Goal: Information Seeking & Learning: Learn about a topic

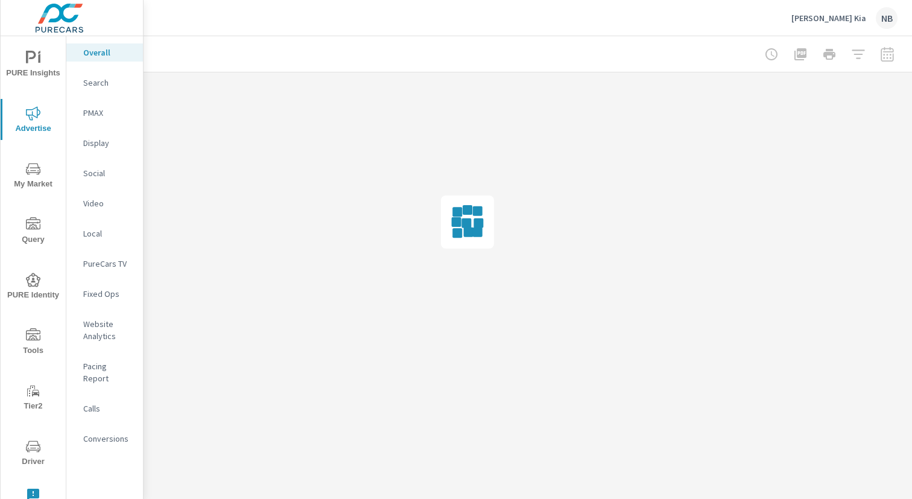
scroll to position [0, 124]
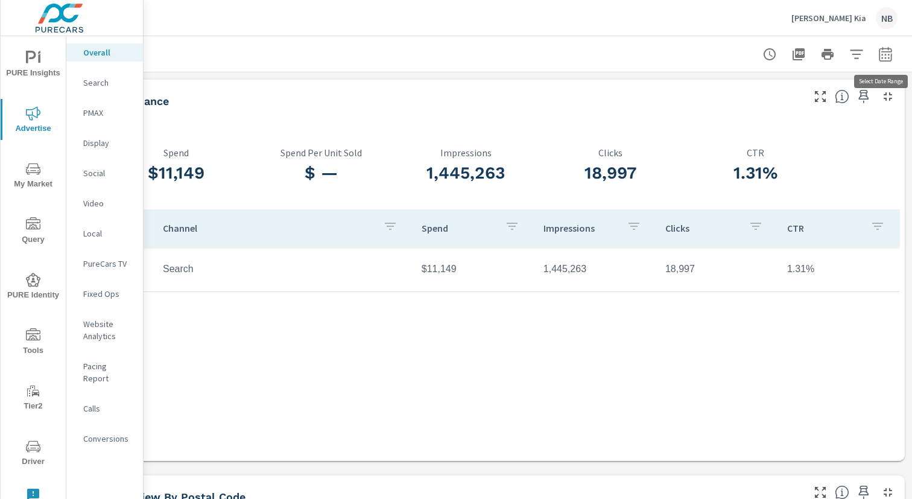
click at [890, 57] on icon "button" at bounding box center [885, 54] width 14 height 14
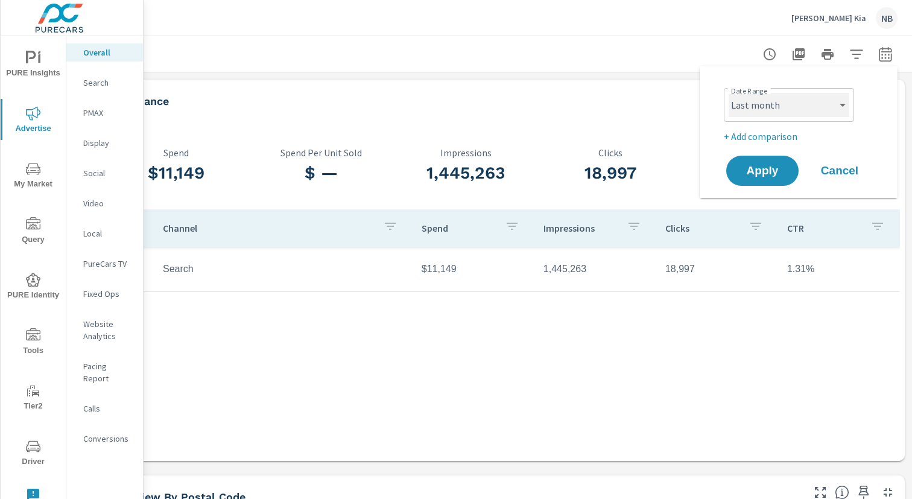
click at [823, 98] on select "Custom [DATE] Last week Last 7 days Last 14 days Last 30 days Last 45 days Last…" at bounding box center [789, 105] width 121 height 24
click at [817, 109] on select "Custom [DATE] Last week Last 7 days Last 14 days Last 30 days Last 45 days Last…" at bounding box center [789, 105] width 121 height 24
click at [729, 93] on select "Custom [DATE] Last week Last 7 days Last 14 days Last 30 days Last 45 days Last…" at bounding box center [789, 105] width 121 height 24
select select "Last 6 months"
click at [771, 136] on p "+ Add comparison" at bounding box center [801, 136] width 154 height 14
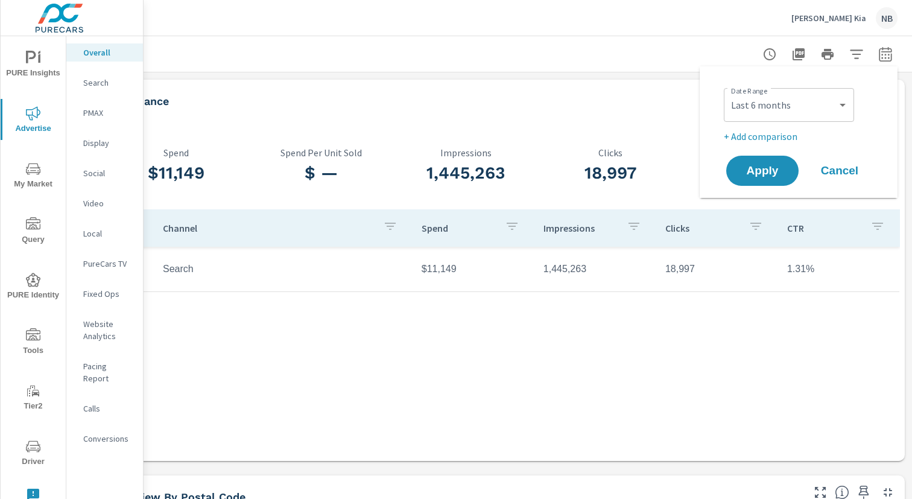
select select "Previous period"
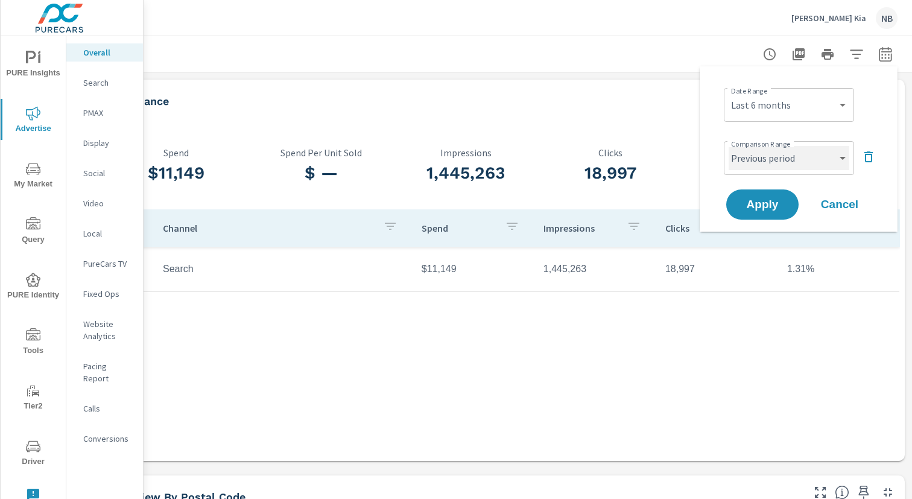
click at [772, 156] on select "Custom Previous period Previous month Previous year" at bounding box center [789, 158] width 121 height 24
click at [729, 146] on select "Custom Previous period Previous month Previous year" at bounding box center [789, 158] width 121 height 24
click at [764, 201] on span "Apply" at bounding box center [762, 204] width 49 height 11
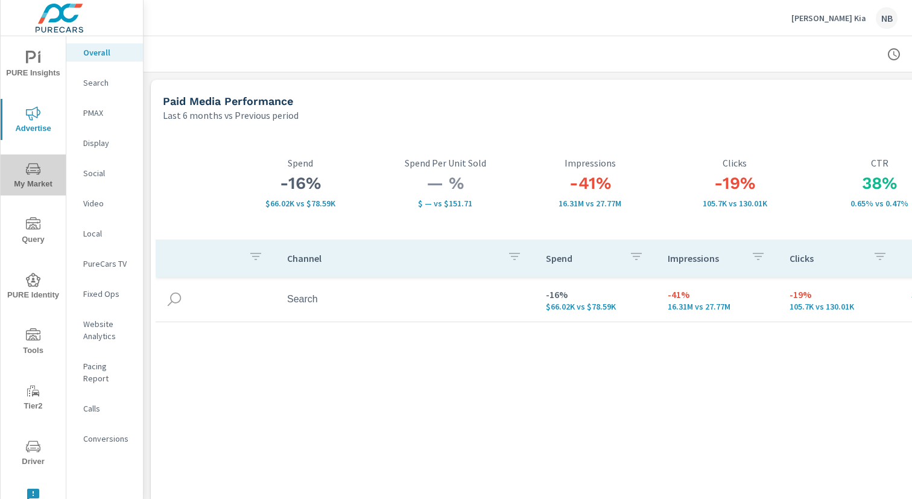
click at [40, 171] on icon "nav menu" at bounding box center [33, 168] width 14 height 11
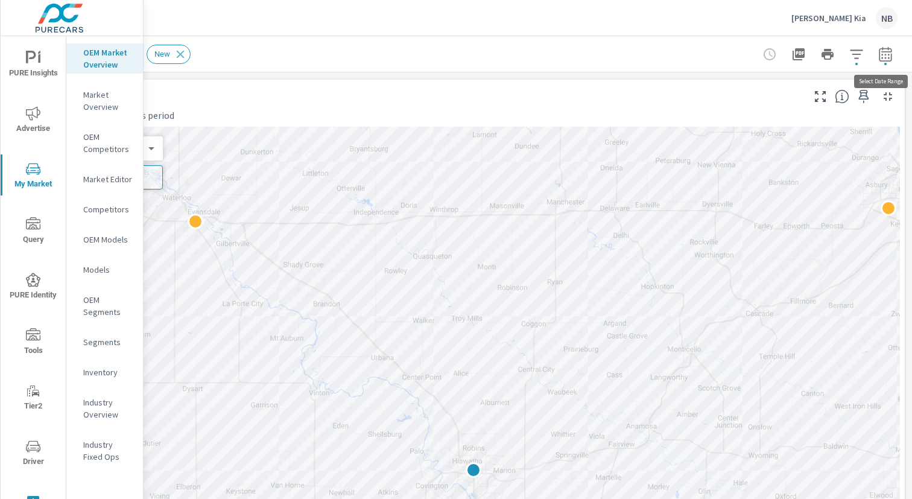
click at [879, 55] on icon "button" at bounding box center [885, 53] width 13 height 14
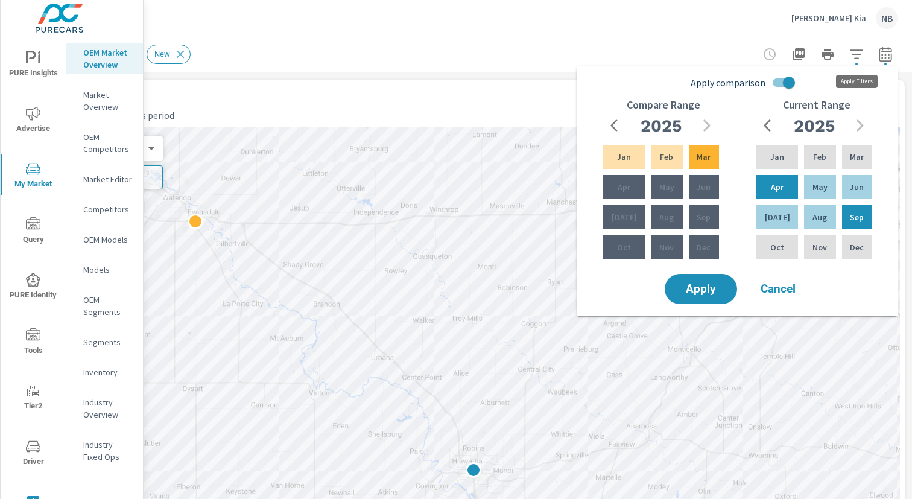
click at [856, 57] on icon "button" at bounding box center [856, 54] width 14 height 14
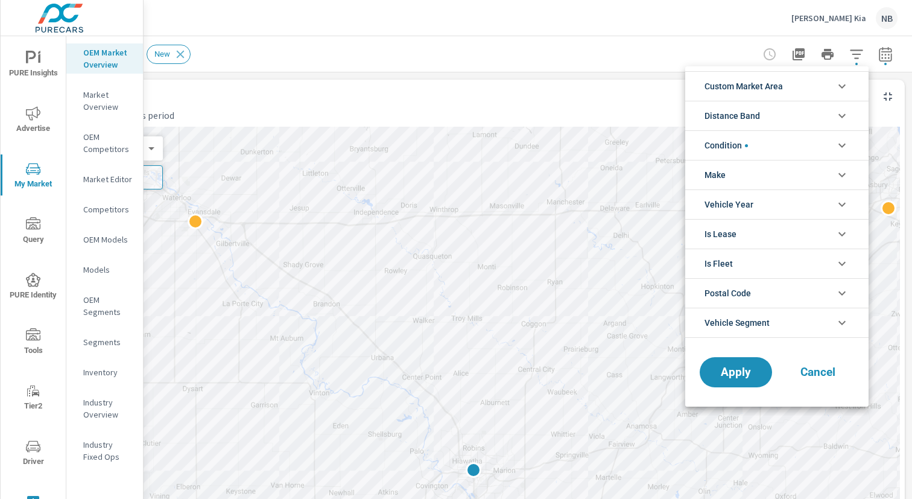
click at [798, 110] on li "Distance Band" at bounding box center [776, 116] width 183 height 30
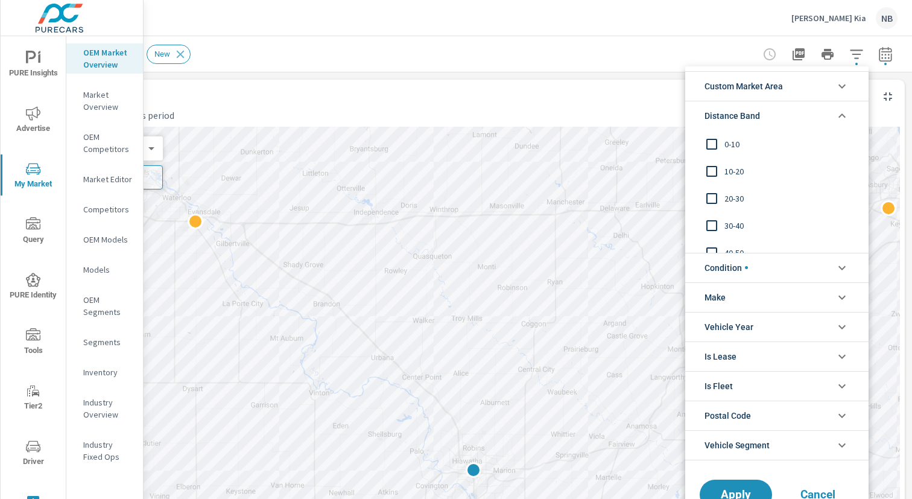
click at [736, 143] on span "0-10" at bounding box center [791, 144] width 132 height 14
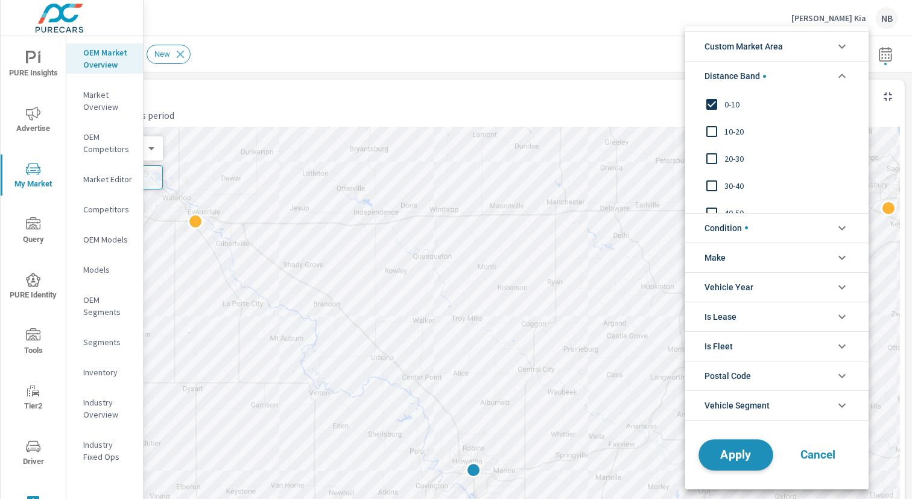
click at [737, 463] on button "Apply" at bounding box center [736, 454] width 75 height 31
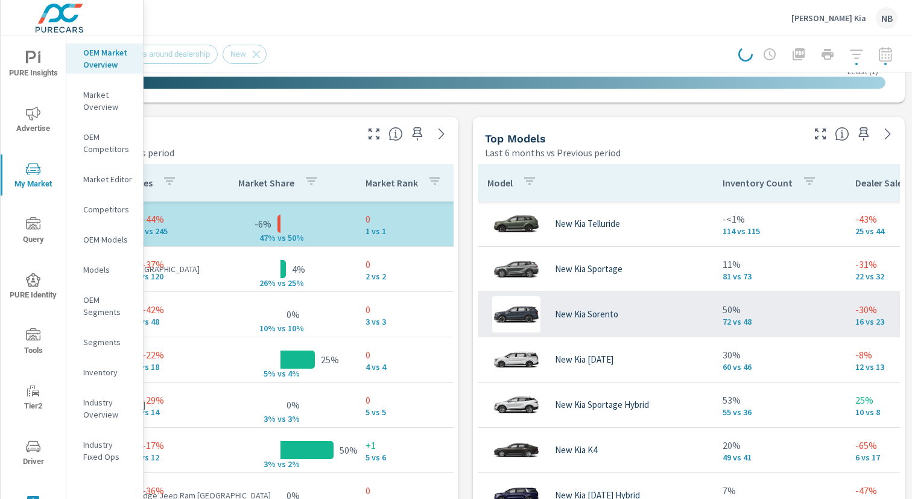
scroll to position [737, 0]
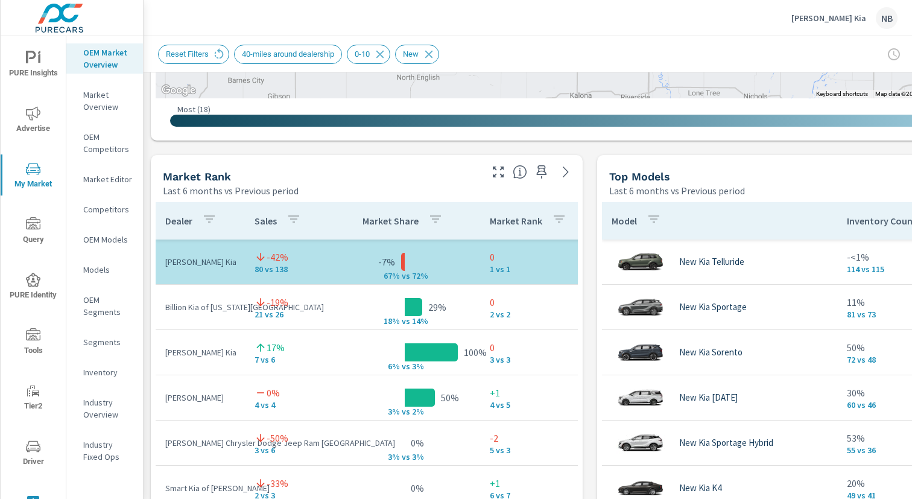
scroll to position [0, 22]
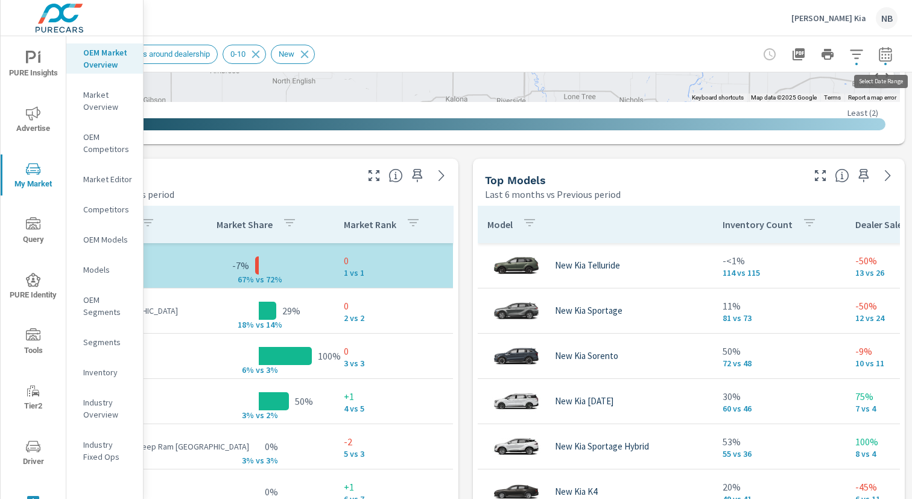
click at [891, 56] on icon "button" at bounding box center [885, 53] width 13 height 14
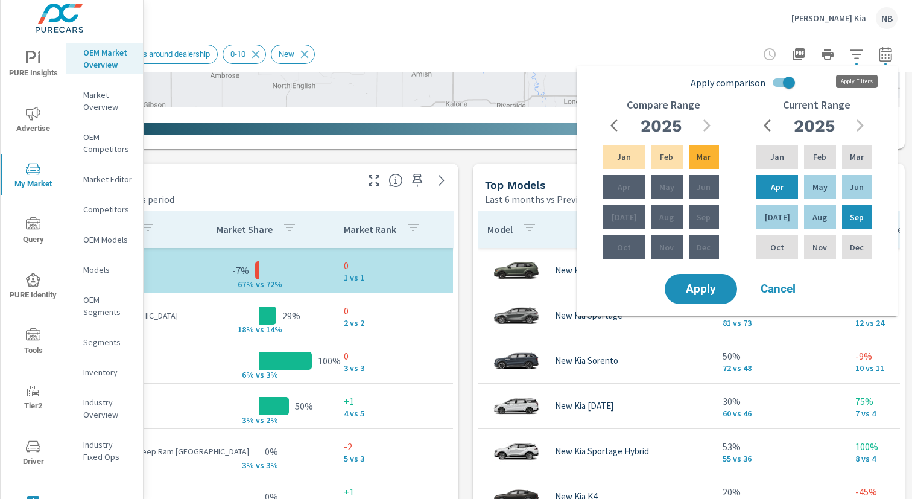
scroll to position [685, 124]
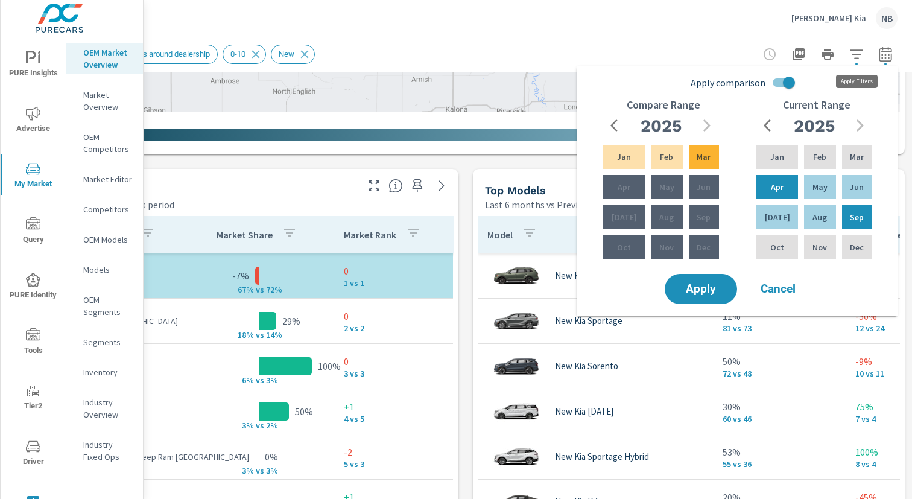
click at [858, 56] on icon "button" at bounding box center [856, 54] width 14 height 14
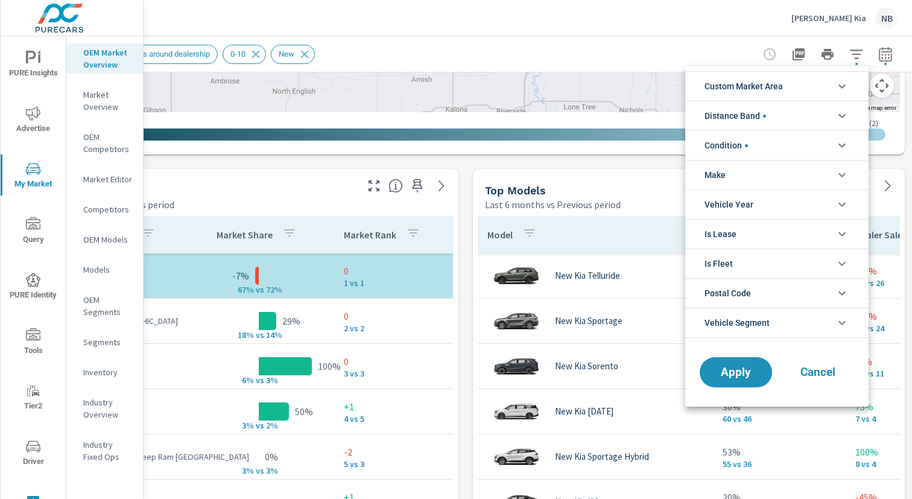
click at [782, 123] on li "Distance Band" at bounding box center [776, 116] width 183 height 30
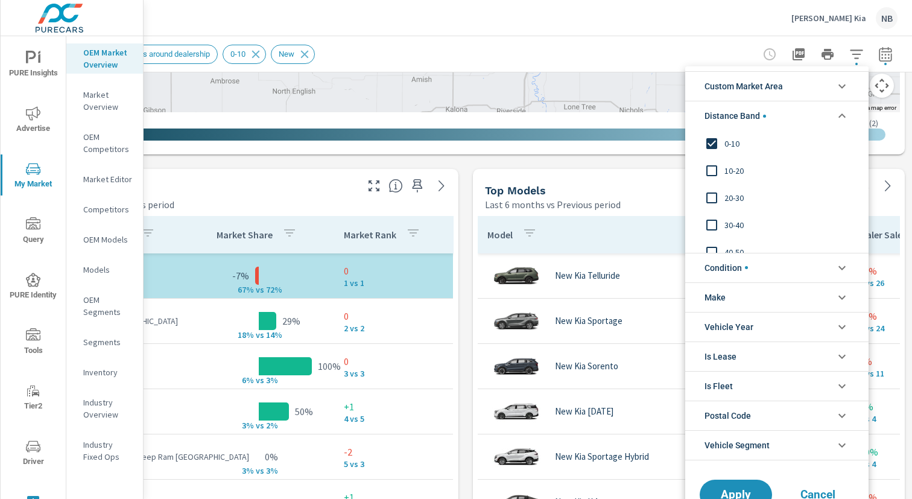
click at [734, 178] on div "0-10 10-20 [PHONE_NUMBER] [PHONE_NUMBER]" at bounding box center [775, 191] width 181 height 122
click at [713, 166] on div "0-10 10-20 [PHONE_NUMBER] [PHONE_NUMBER]" at bounding box center [775, 191] width 181 height 122
click at [714, 144] on input "filter options" at bounding box center [711, 144] width 25 height 25
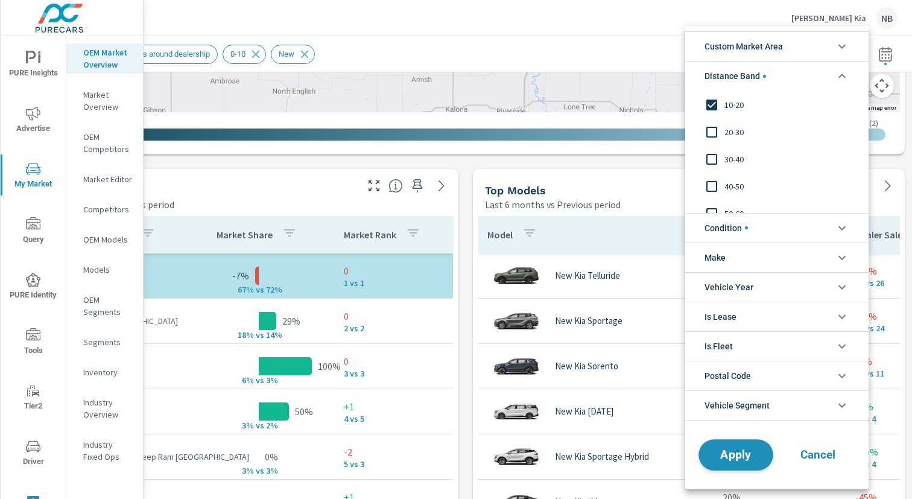
click at [755, 446] on button "Apply" at bounding box center [736, 454] width 75 height 31
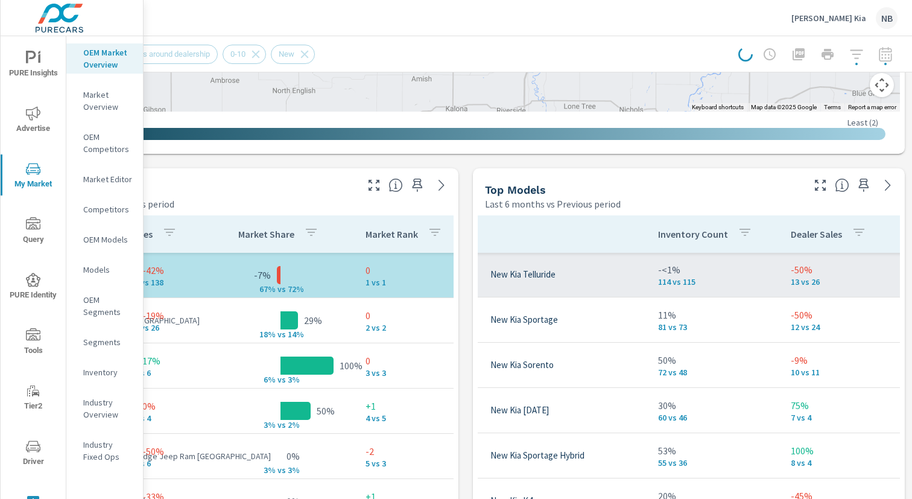
scroll to position [1, 481]
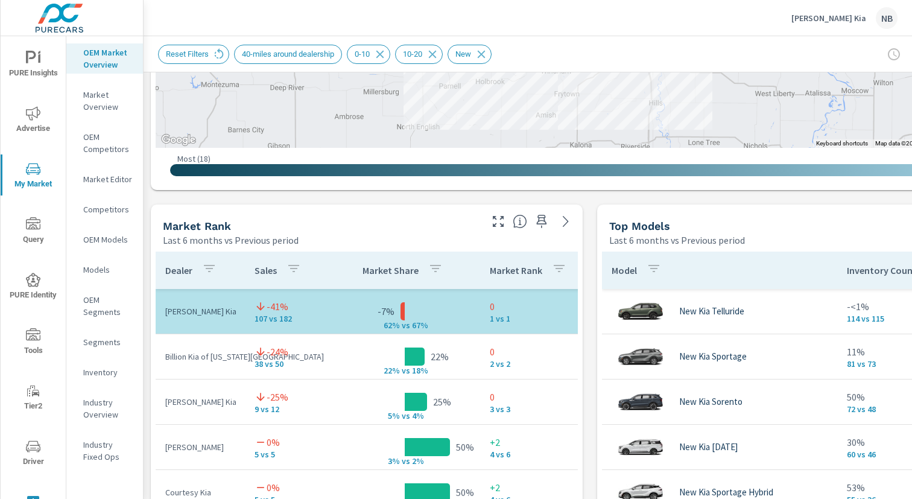
scroll to position [649, 0]
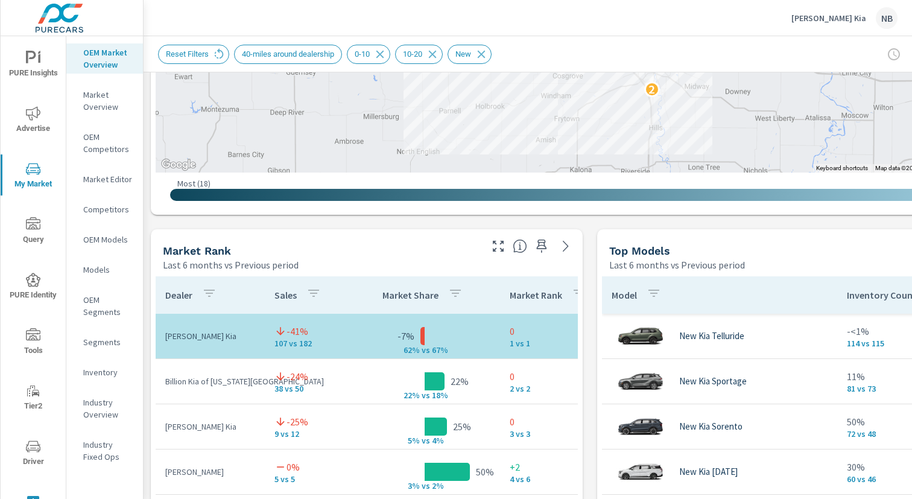
scroll to position [624, 0]
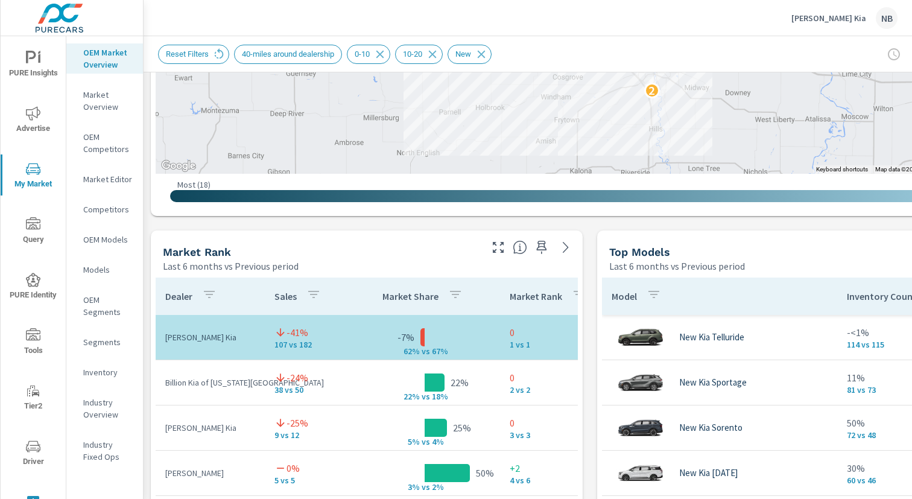
click at [586, 282] on div "Market View Last 6 months vs Previous period ← Move left → Move right ↑ Move up…" at bounding box center [590, 482] width 893 height 2066
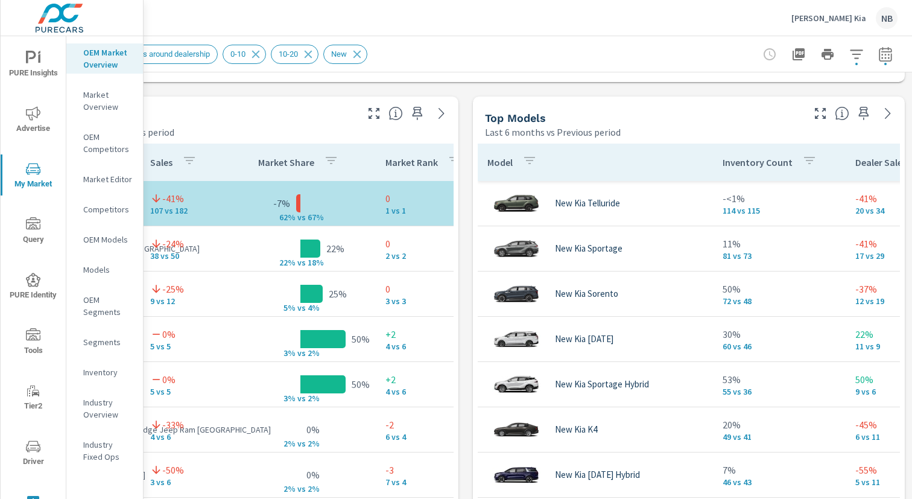
scroll to position [754, 124]
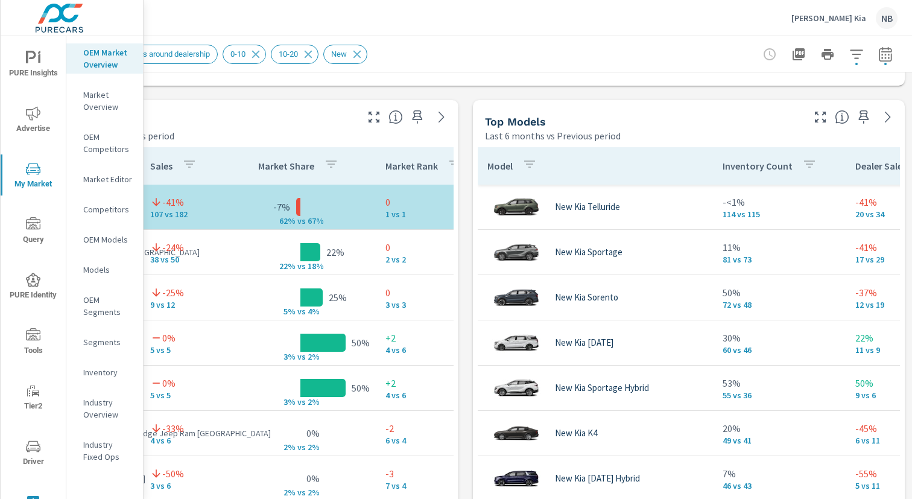
click at [889, 55] on icon "button" at bounding box center [885, 56] width 8 height 5
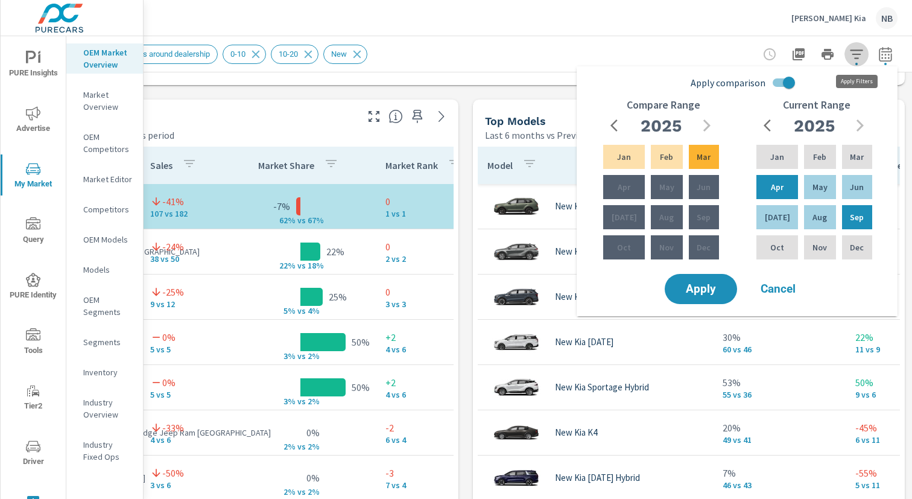
click at [855, 56] on icon "button" at bounding box center [856, 54] width 14 height 14
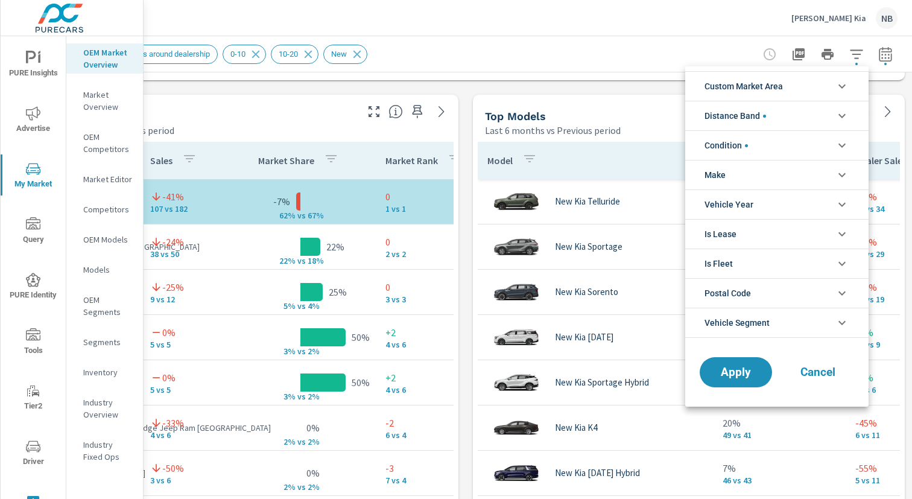
click at [855, 56] on div at bounding box center [456, 249] width 912 height 499
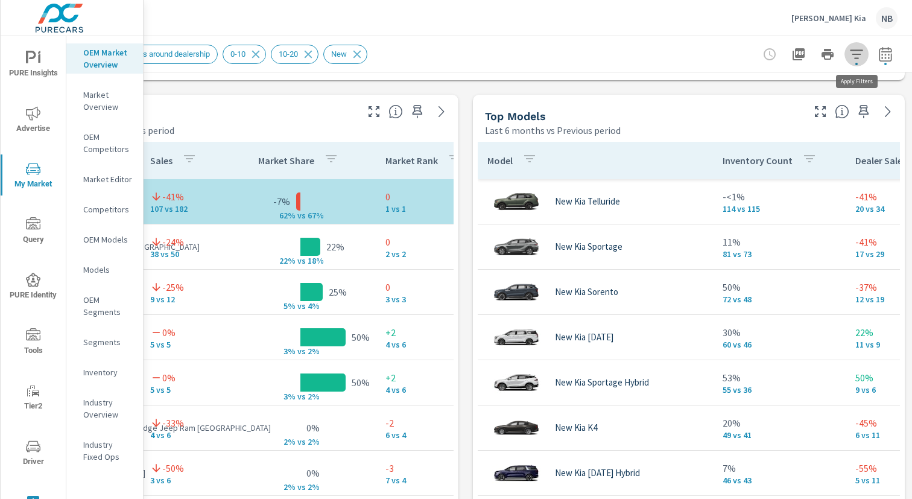
click at [855, 56] on icon "button" at bounding box center [856, 54] width 14 height 14
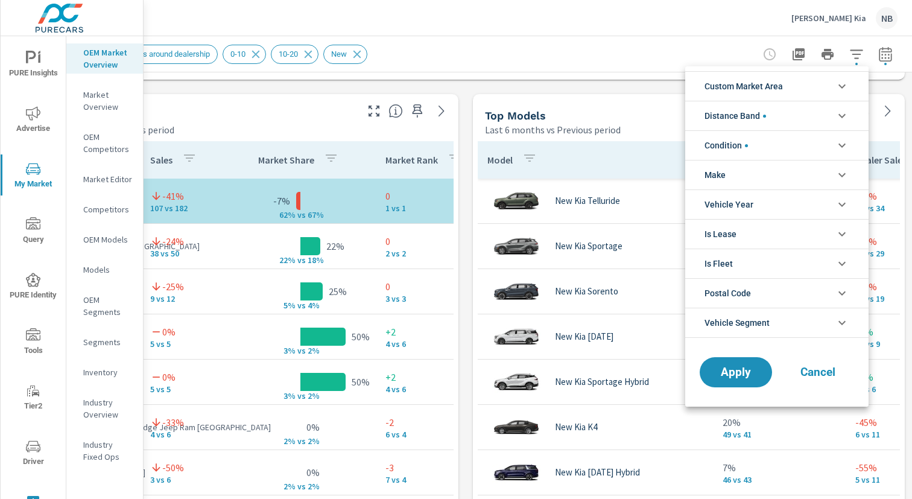
click at [785, 122] on li "Distance Band" at bounding box center [776, 116] width 183 height 30
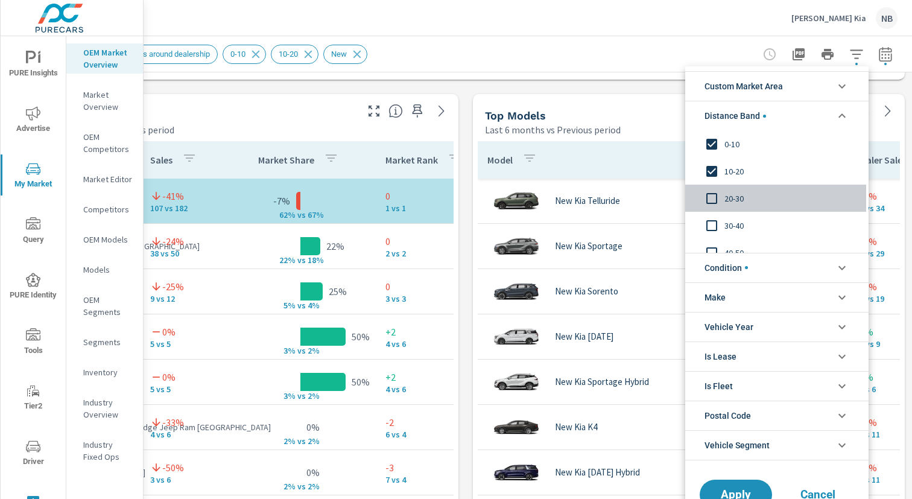
click at [729, 194] on span "20-30" at bounding box center [791, 198] width 132 height 14
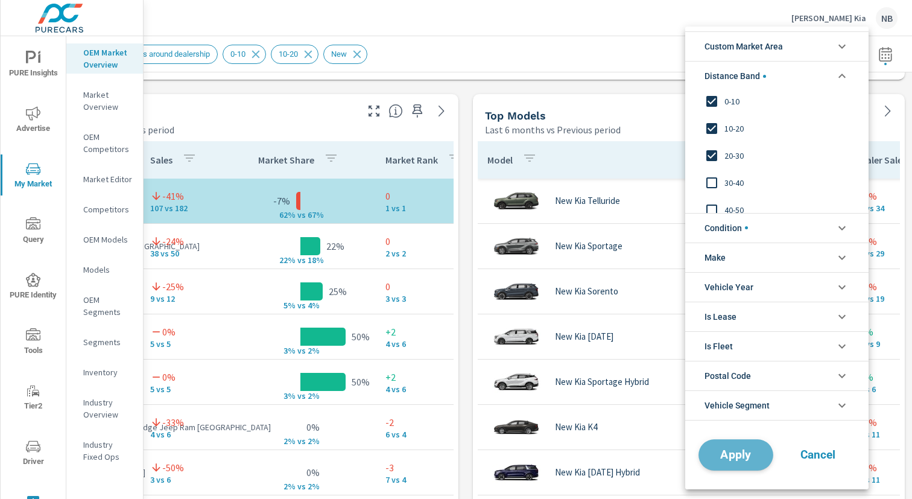
click at [747, 449] on span "Apply" at bounding box center [735, 454] width 49 height 11
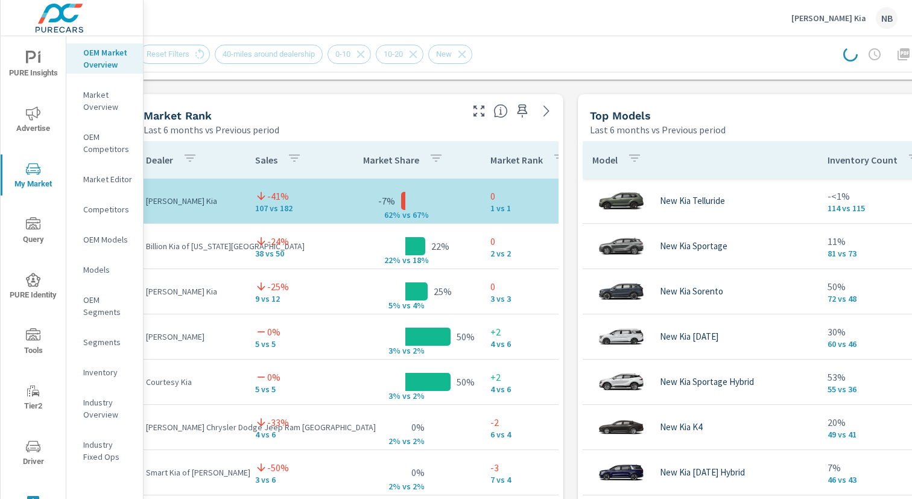
scroll to position [760, 0]
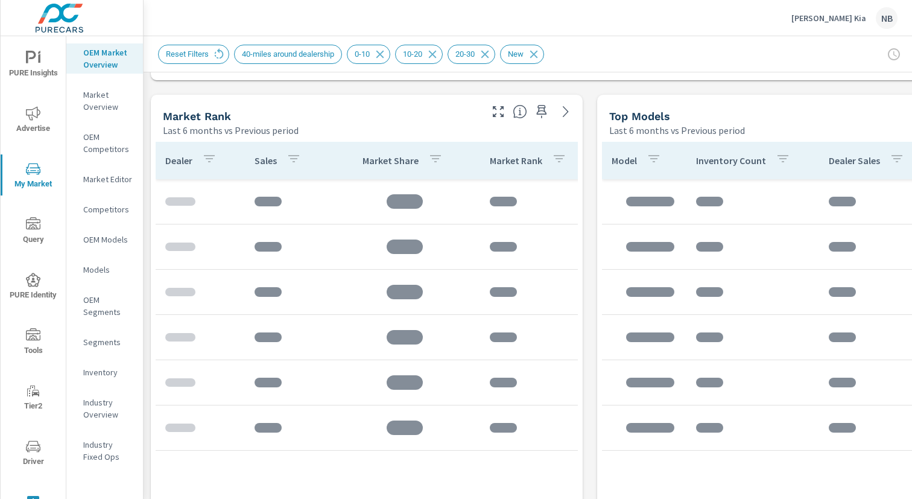
scroll to position [793, 0]
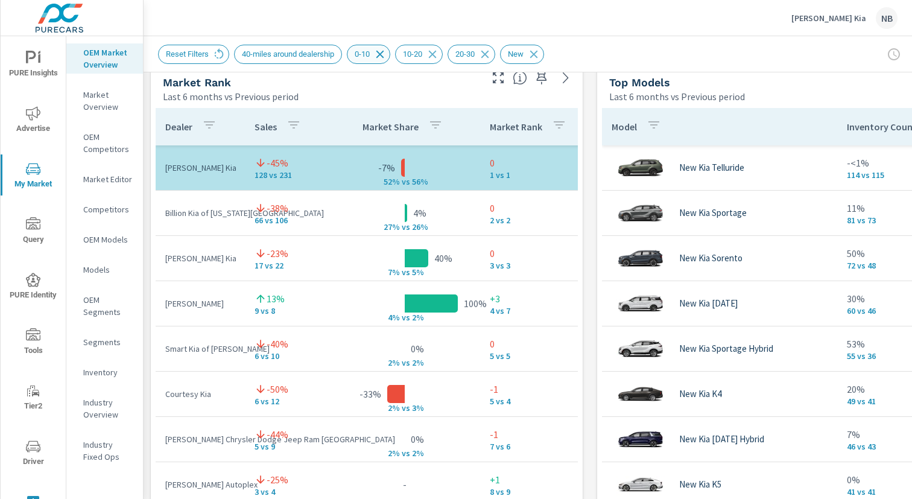
click at [384, 55] on icon at bounding box center [380, 54] width 8 height 8
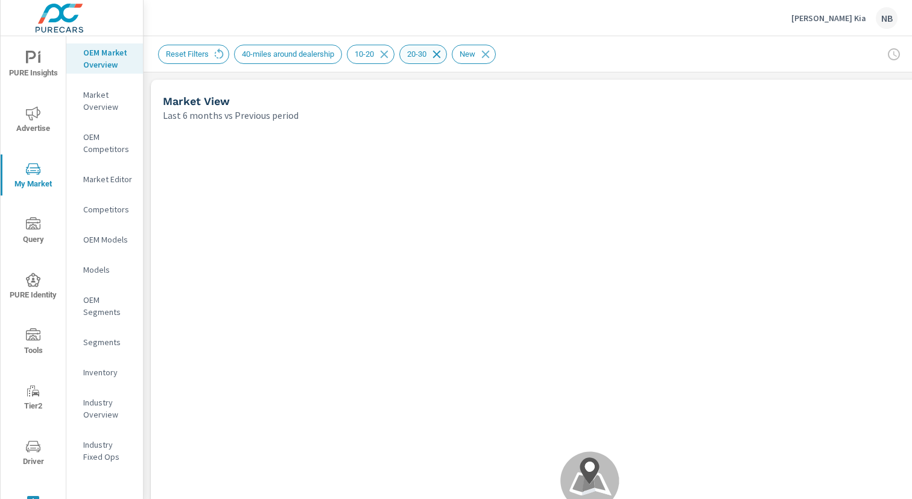
click at [443, 57] on icon at bounding box center [436, 54] width 13 height 13
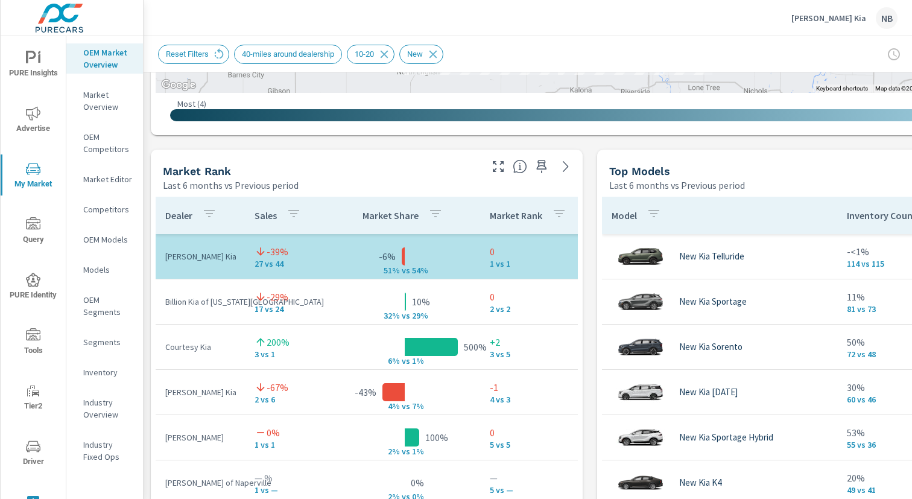
scroll to position [705, 124]
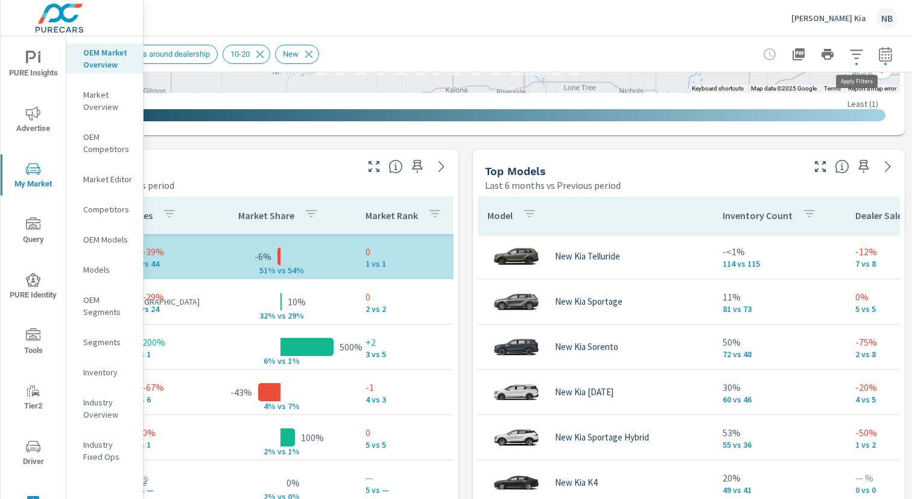
click at [861, 54] on icon "button" at bounding box center [856, 54] width 14 height 14
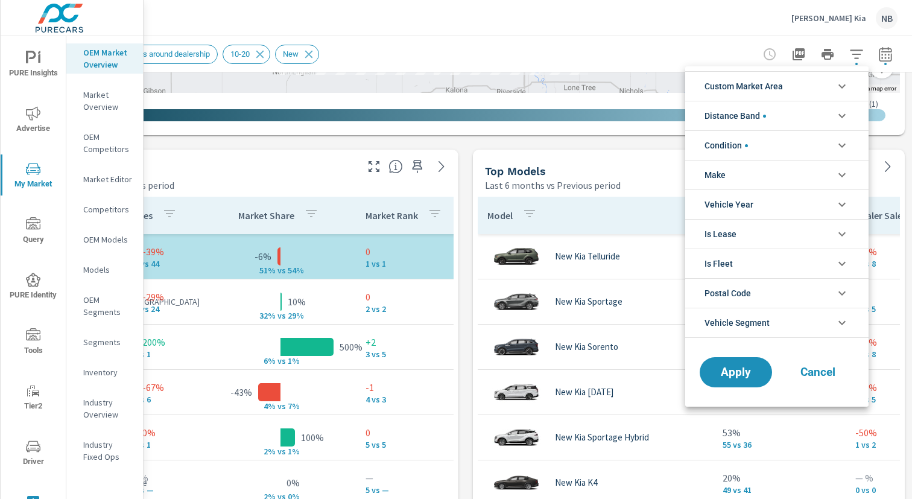
click at [798, 109] on li "Distance Band" at bounding box center [776, 116] width 183 height 30
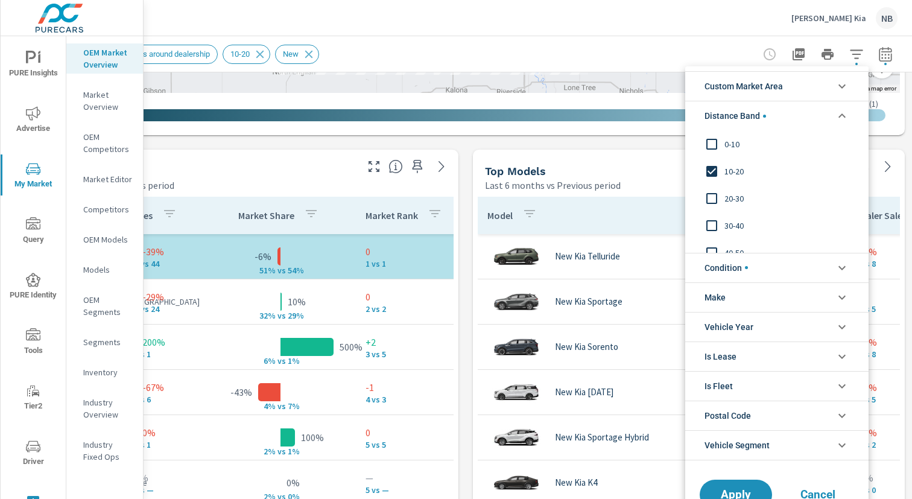
click at [731, 144] on span "0-10" at bounding box center [791, 144] width 132 height 14
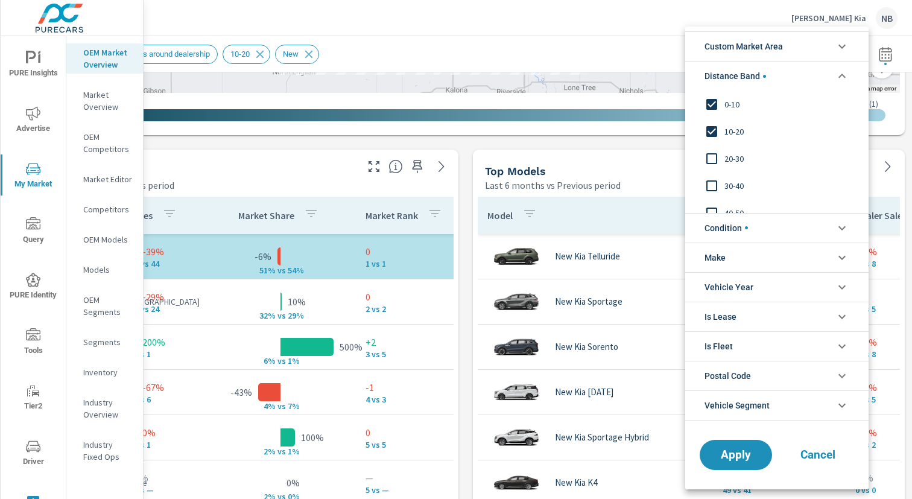
click at [732, 156] on span "20-30" at bounding box center [791, 158] width 132 height 14
drag, startPoint x: 747, startPoint y: 458, endPoint x: 727, endPoint y: 440, distance: 27.4
click at [747, 458] on span "Apply" at bounding box center [735, 454] width 49 height 11
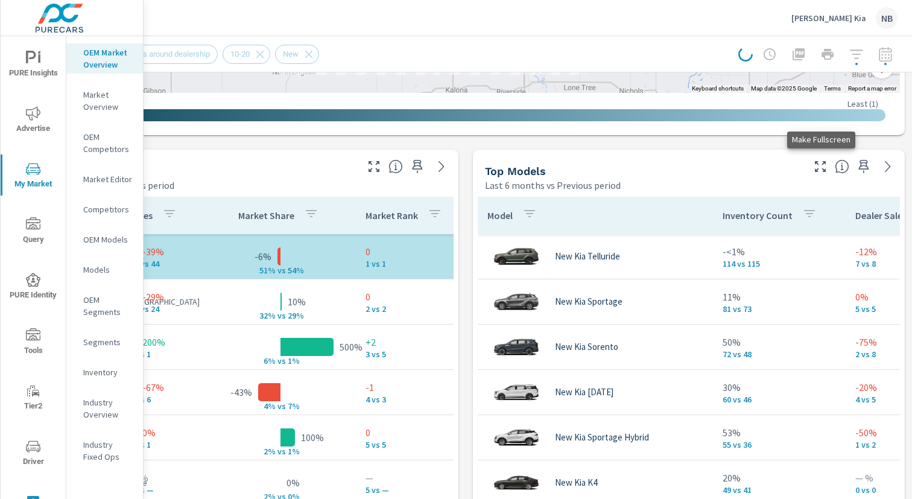
click at [824, 167] on icon "button" at bounding box center [820, 166] width 14 height 14
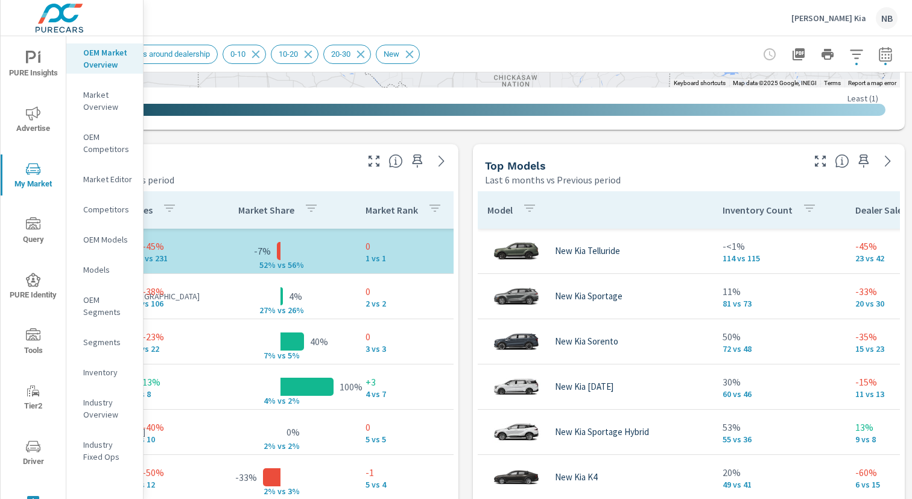
scroll to position [0, 8]
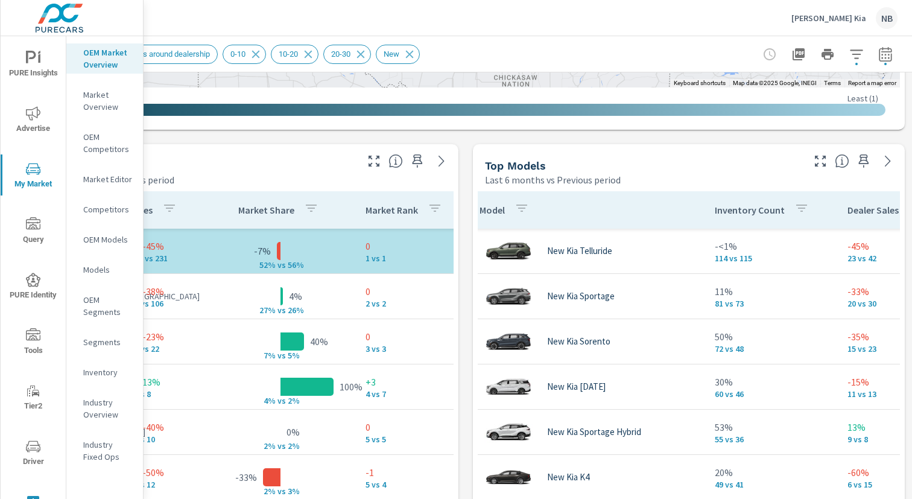
click at [822, 163] on icon "button" at bounding box center [820, 161] width 14 height 14
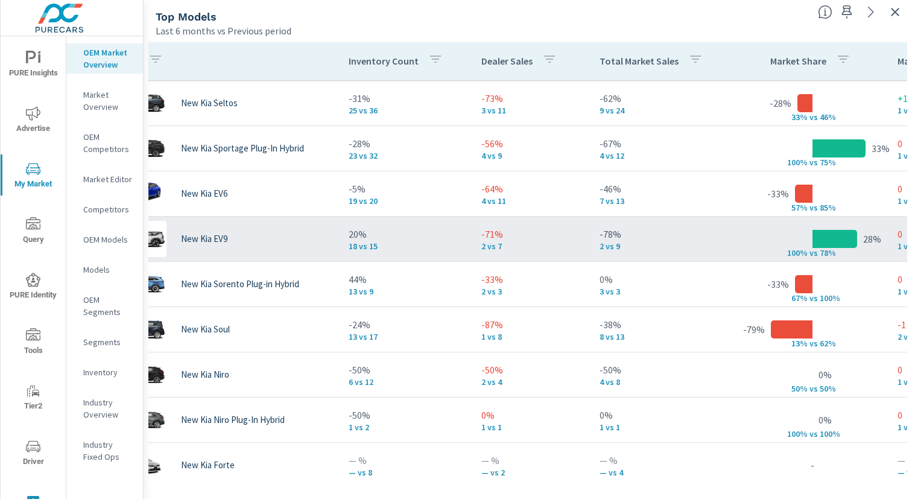
scroll to position [406, 0]
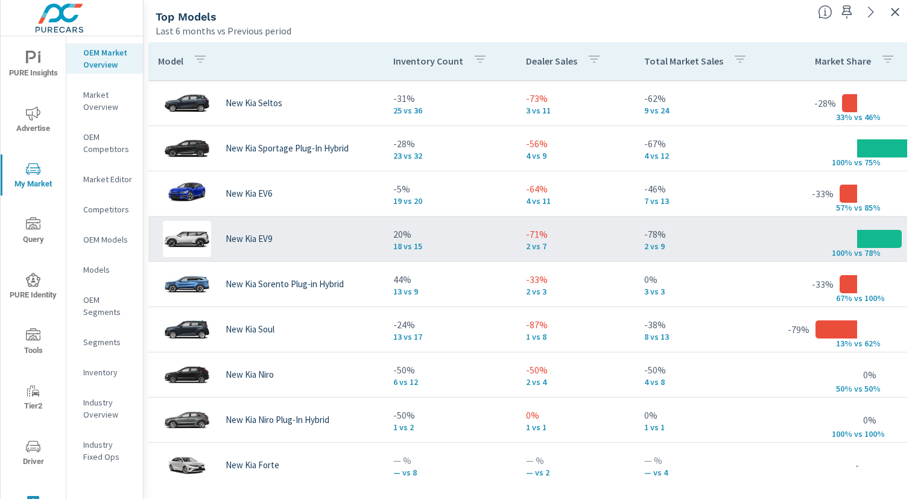
scroll to position [423, 0]
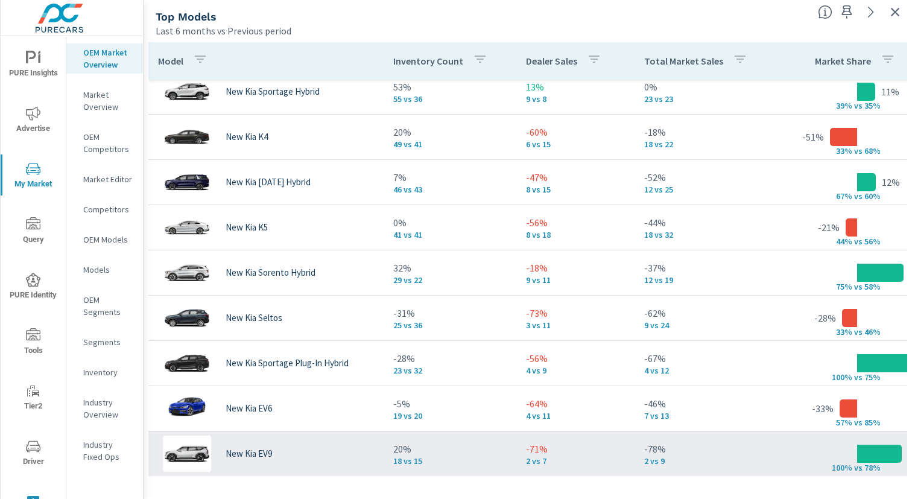
scroll to position [191, 145]
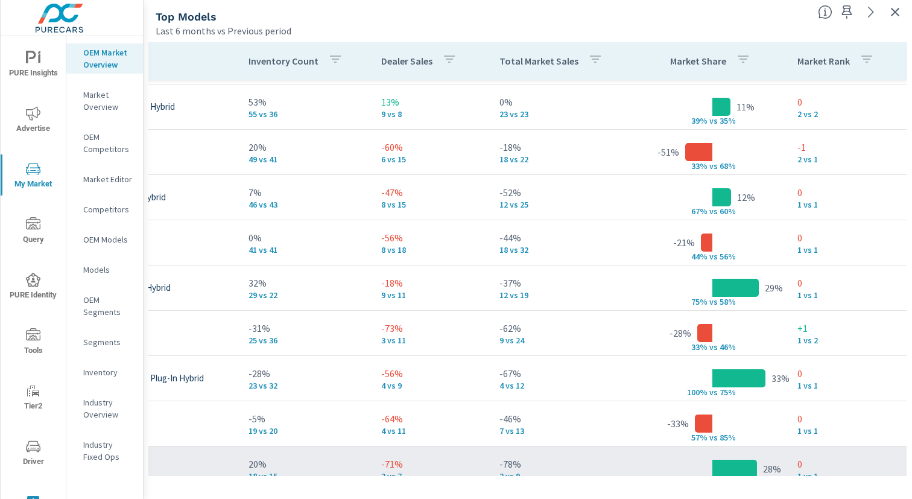
scroll to position [118, 145]
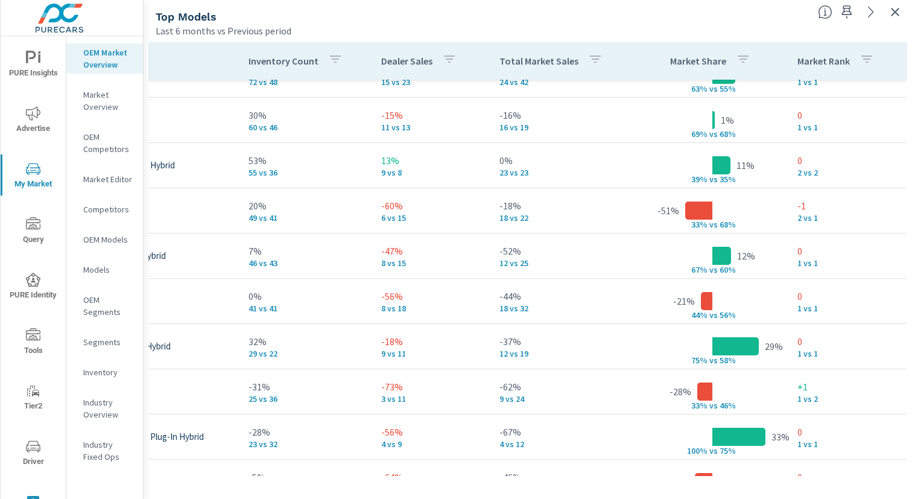
scroll to position [118, 0]
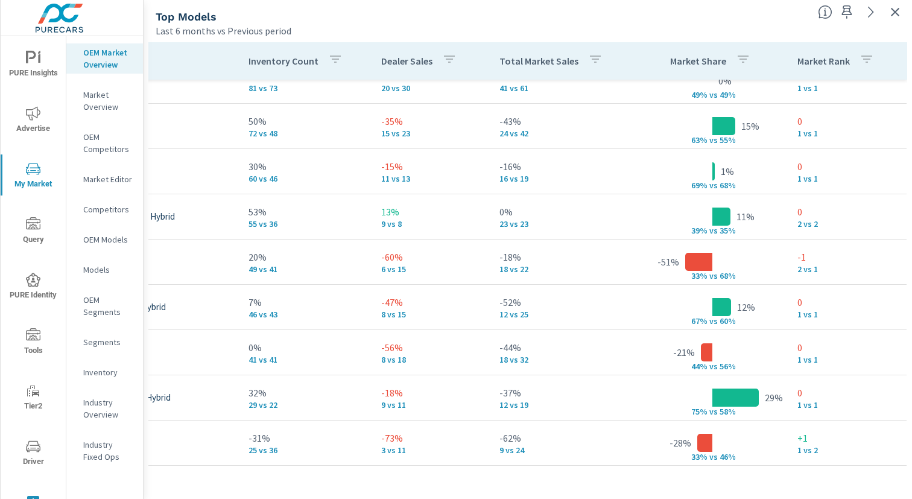
scroll to position [66, 0]
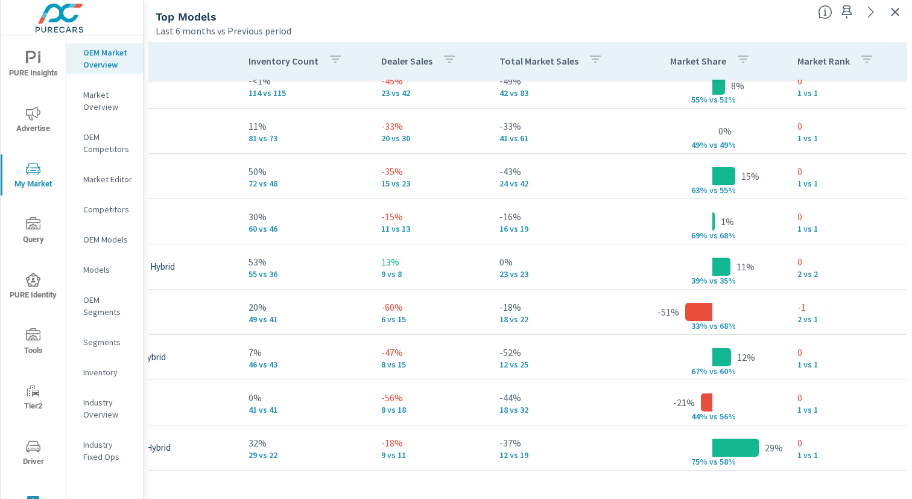
scroll to position [0, 145]
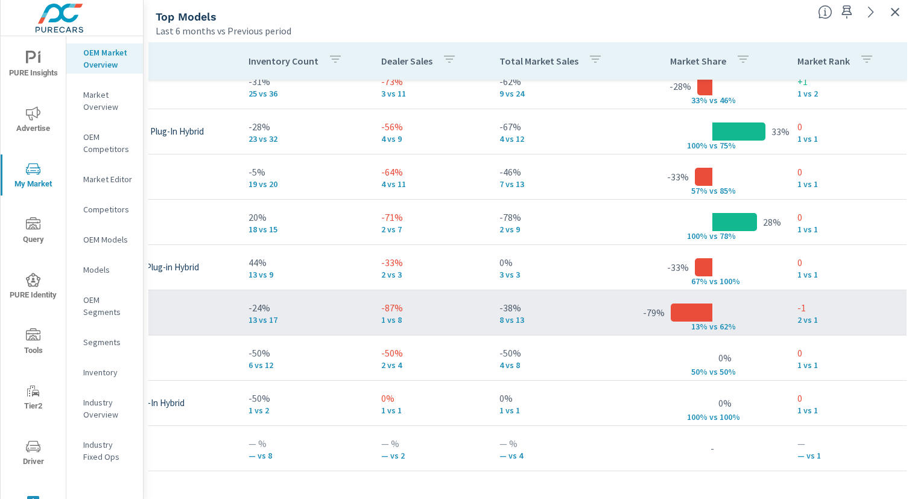
scroll to position [423, 0]
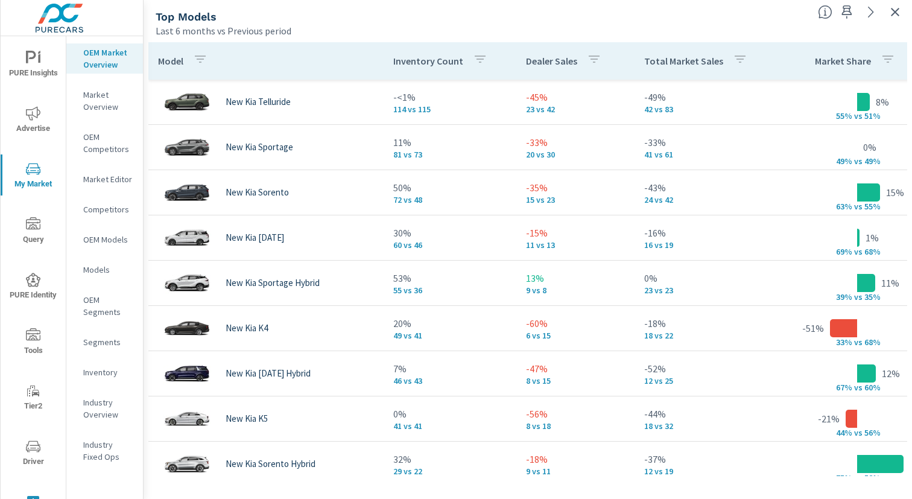
click at [117, 150] on p "OEM Competitors" at bounding box center [108, 143] width 50 height 24
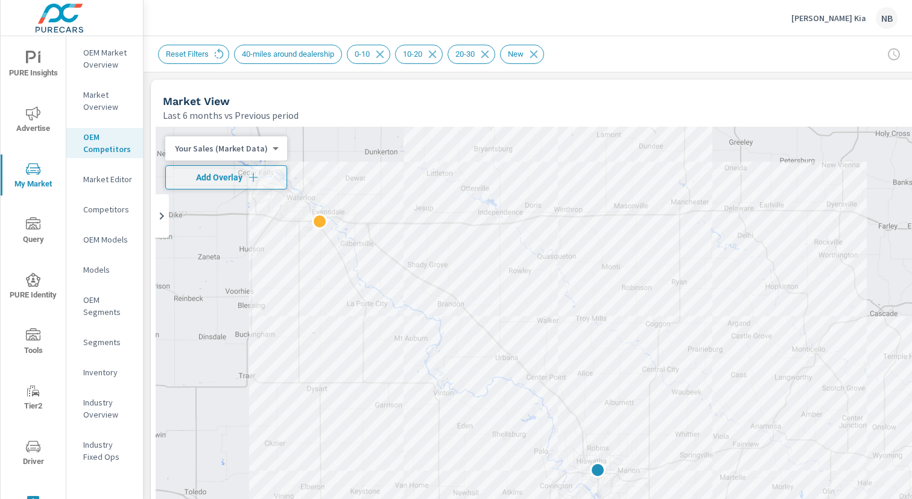
click at [887, 101] on div "Market View" at bounding box center [544, 101] width 763 height 14
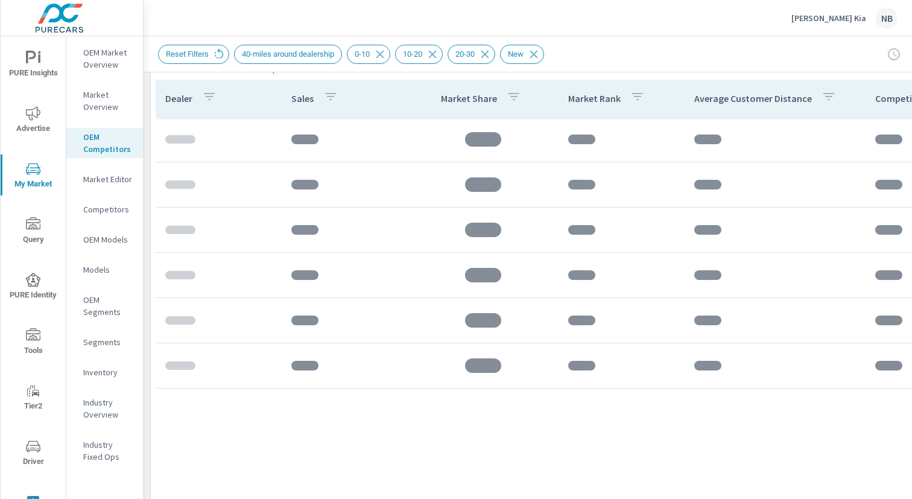
scroll to position [820, 0]
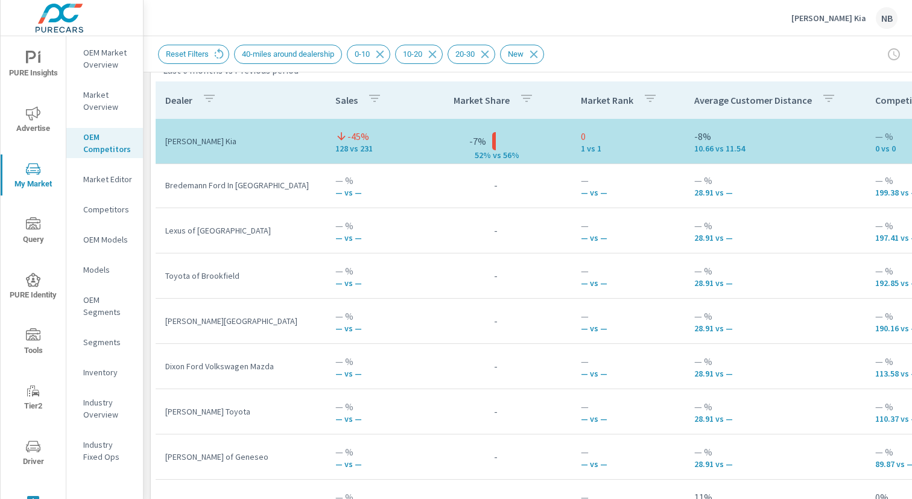
scroll to position [10, 0]
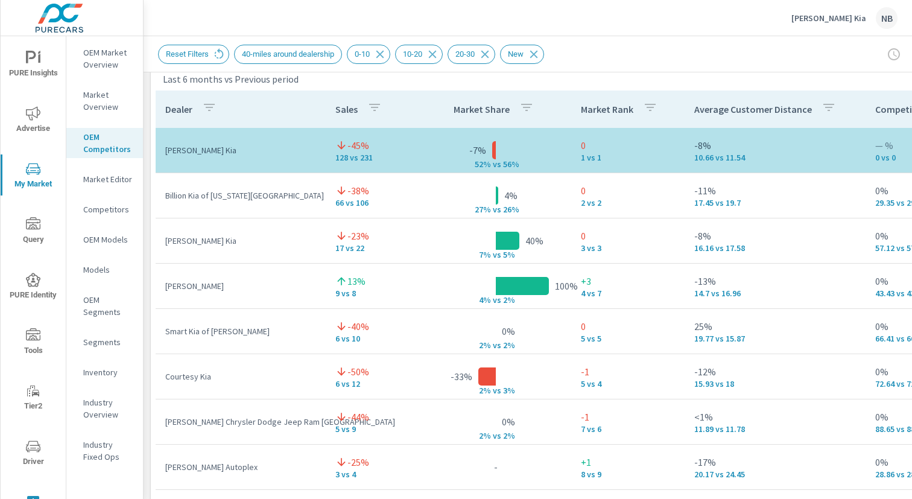
scroll to position [809, 0]
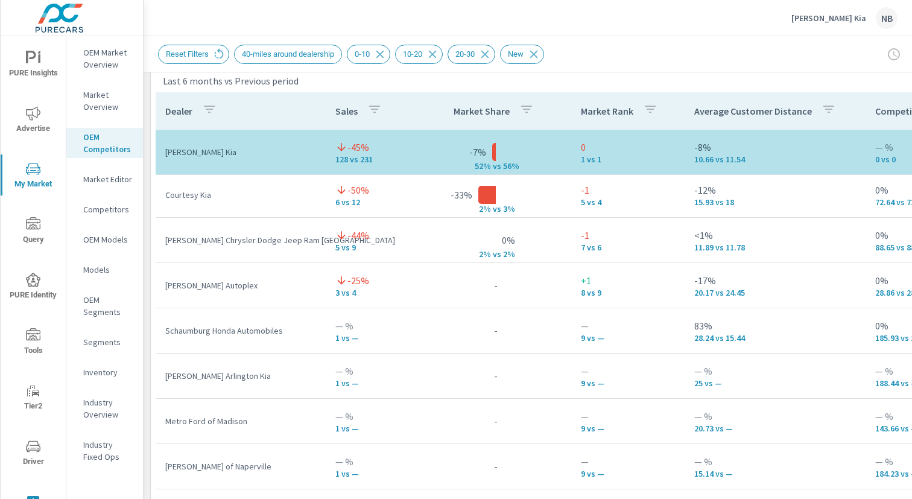
scroll to position [38, 0]
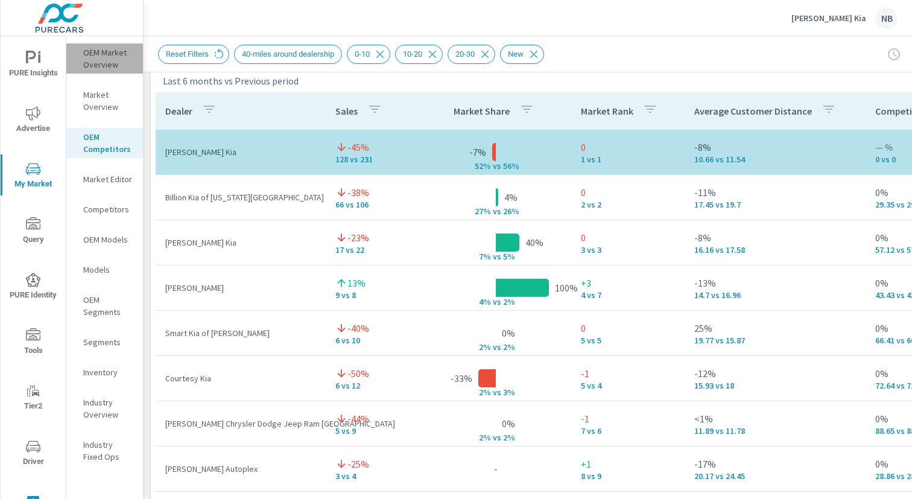
click at [103, 63] on p "OEM Market Overview" at bounding box center [108, 58] width 50 height 24
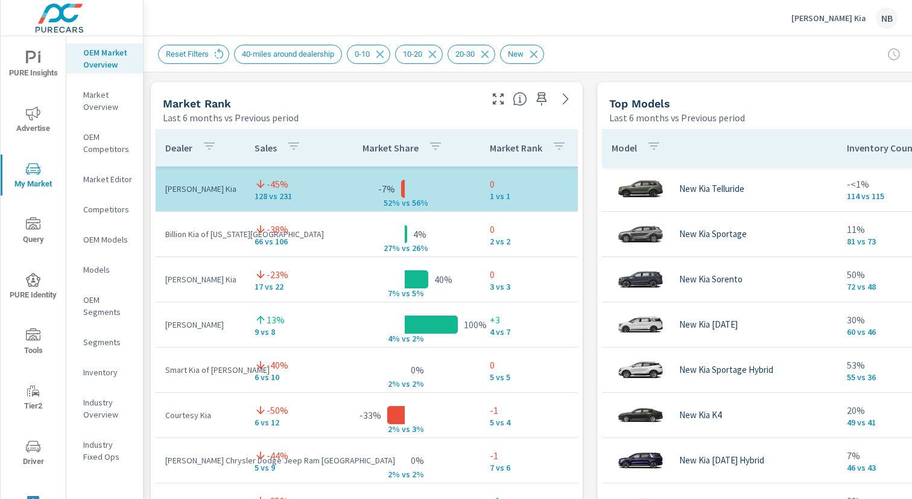
scroll to position [771, 0]
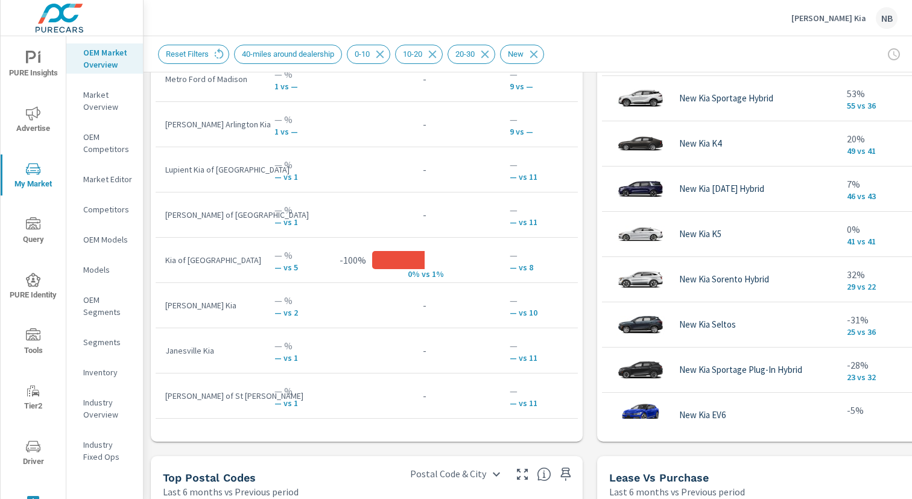
scroll to position [1214, 0]
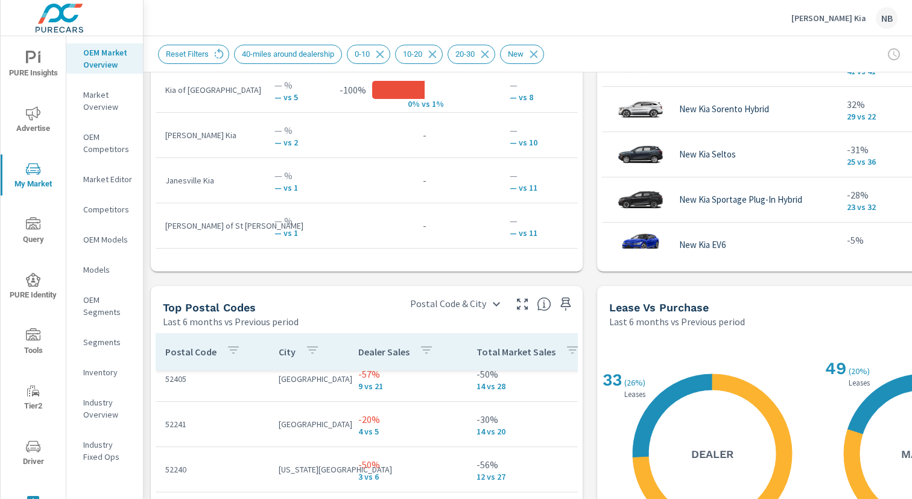
scroll to position [16, 0]
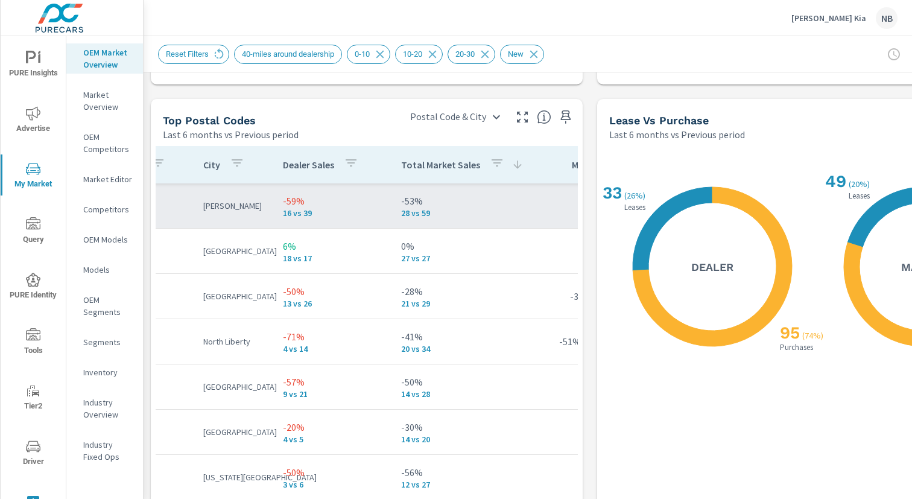
scroll to position [0, 306]
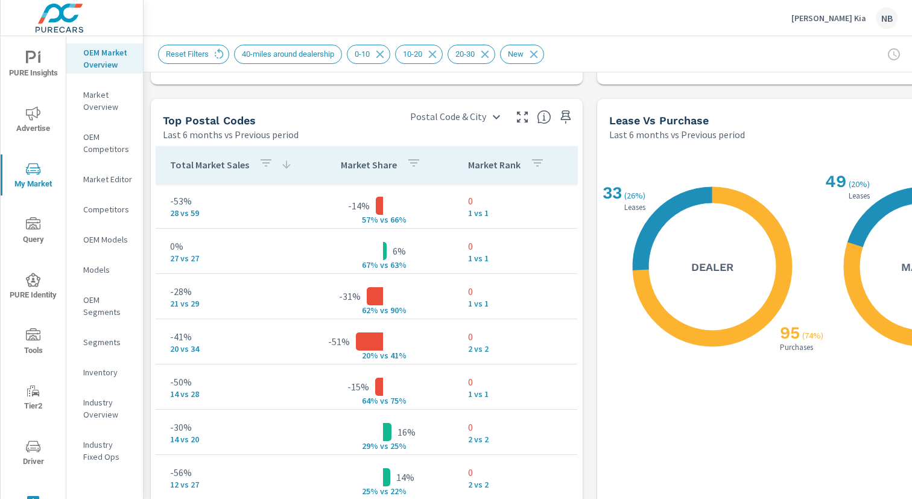
click at [261, 165] on icon "button" at bounding box center [266, 163] width 14 height 14
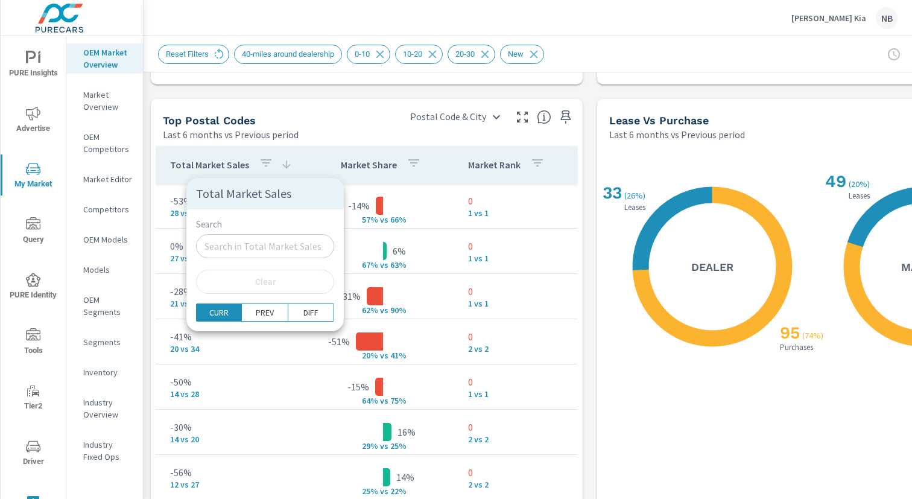
click at [312, 157] on div at bounding box center [456, 249] width 912 height 499
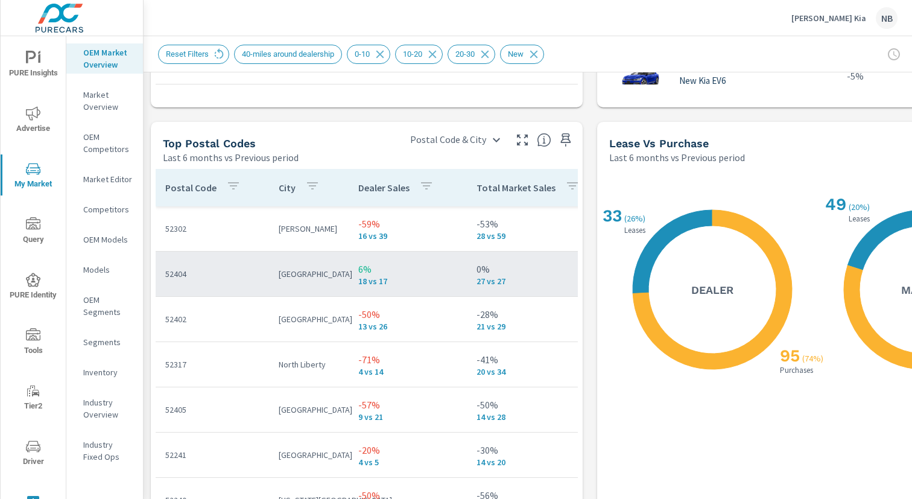
scroll to position [1372, 0]
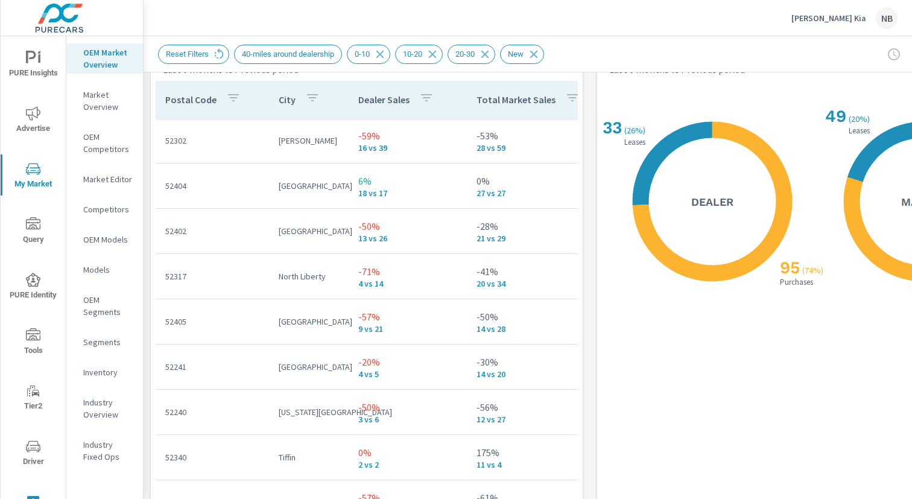
scroll to position [1464, 0]
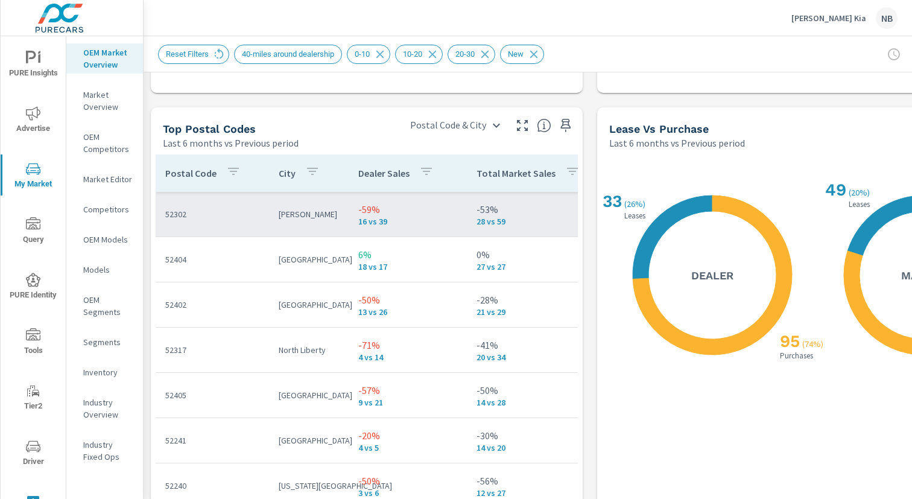
click at [436, 222] on p "16 vs 39" at bounding box center [407, 222] width 99 height 10
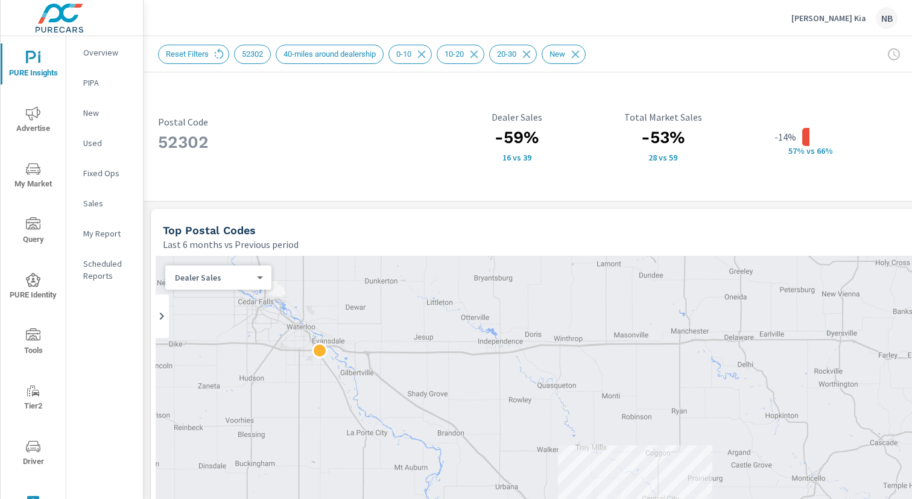
scroll to position [4, 0]
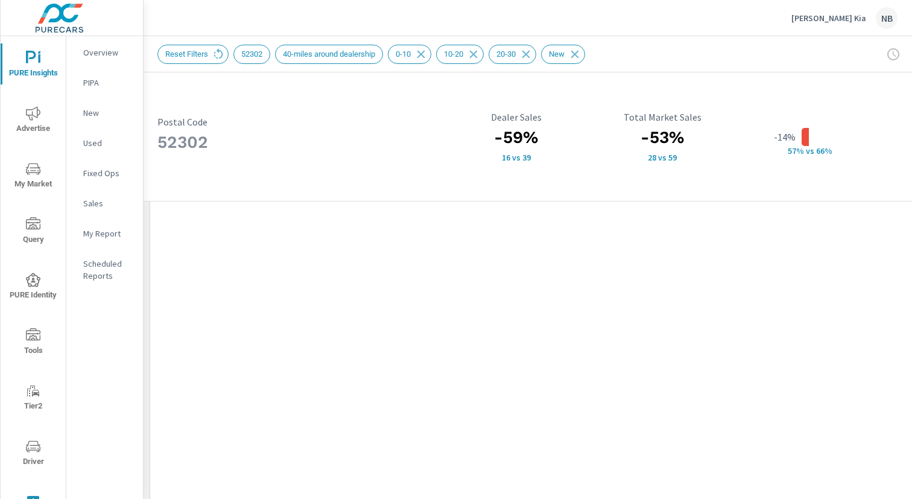
scroll to position [1123, 1]
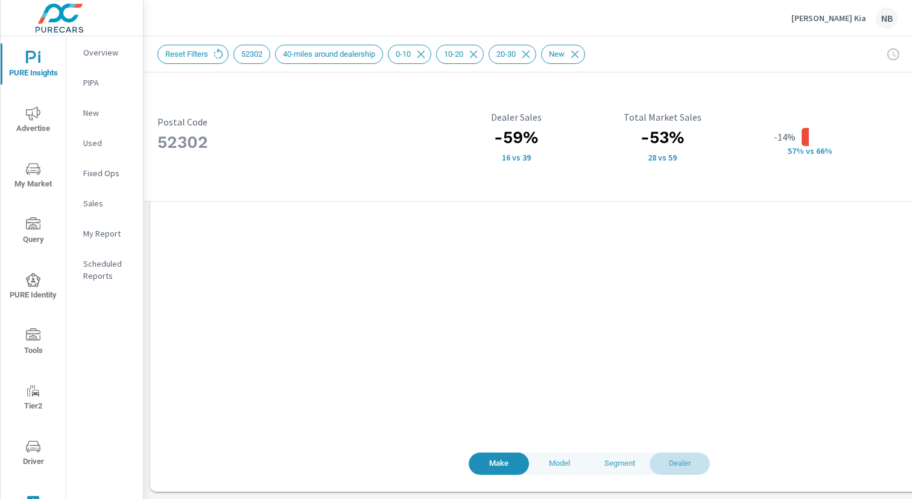
click at [687, 465] on span "Dealer" at bounding box center [680, 464] width 46 height 14
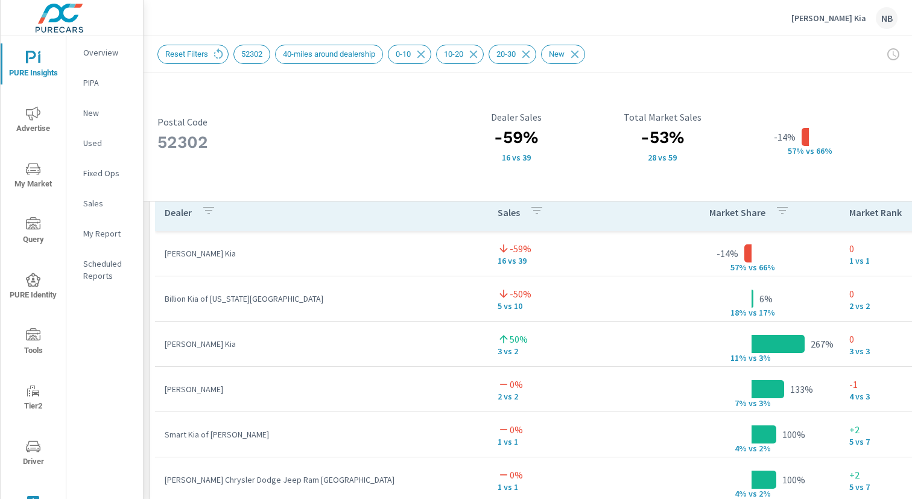
scroll to position [1123, 1]
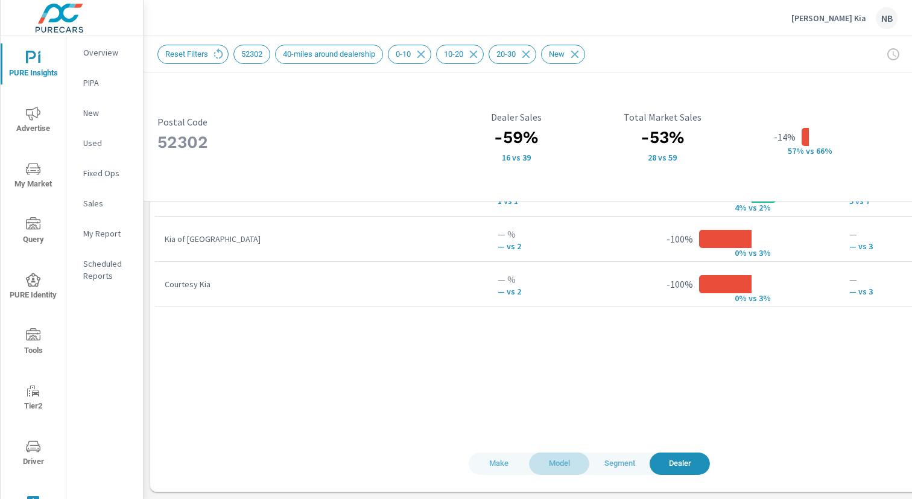
click at [560, 463] on span "Model" at bounding box center [559, 464] width 46 height 14
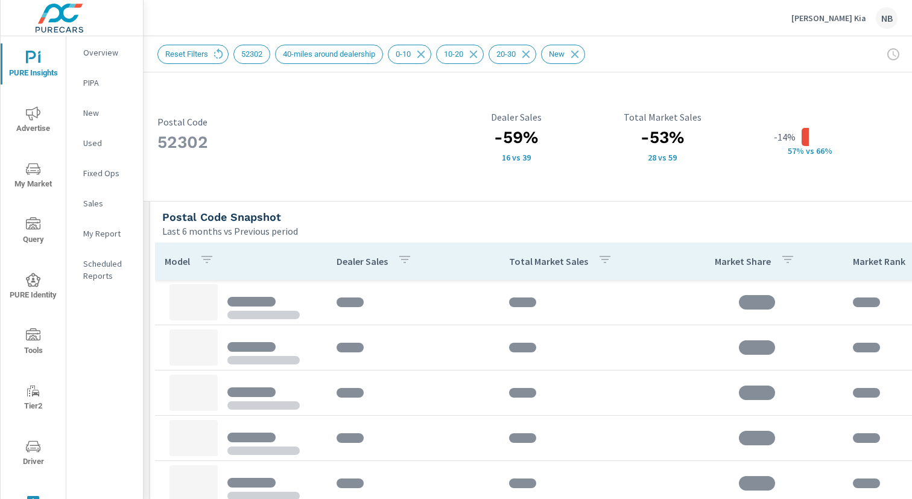
scroll to position [788, 1]
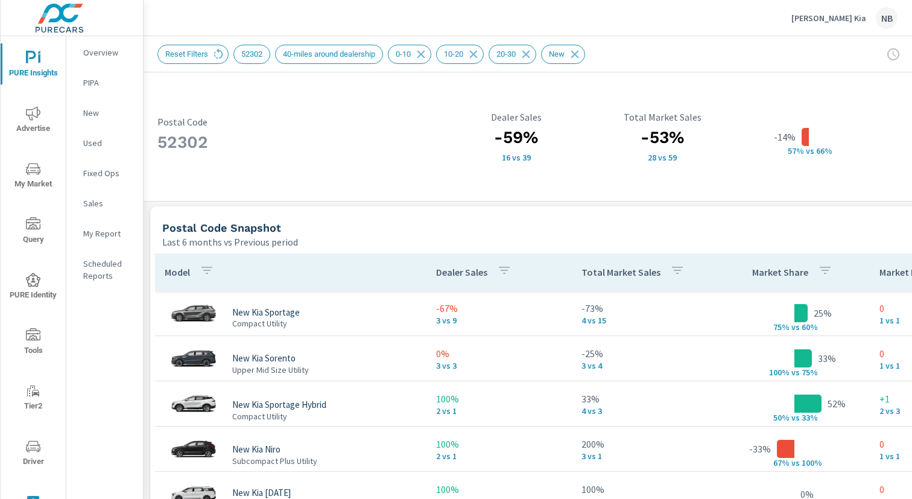
scroll to position [775, 1]
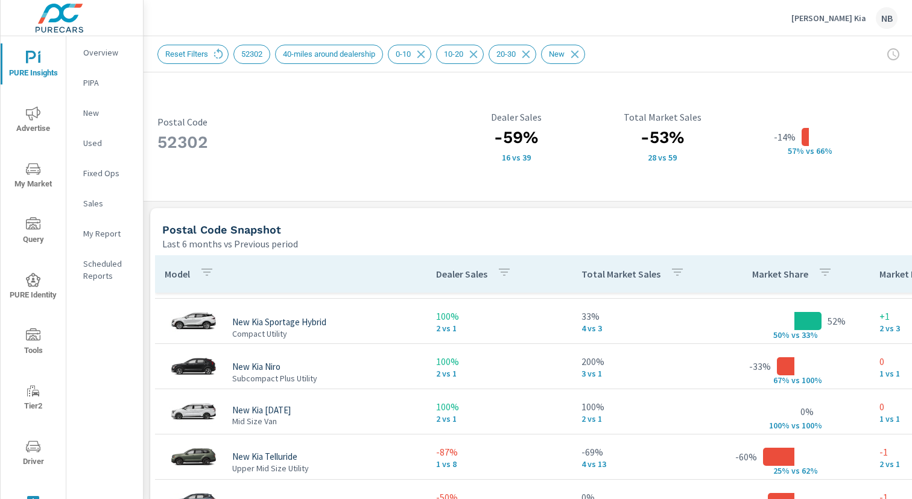
scroll to position [86, 0]
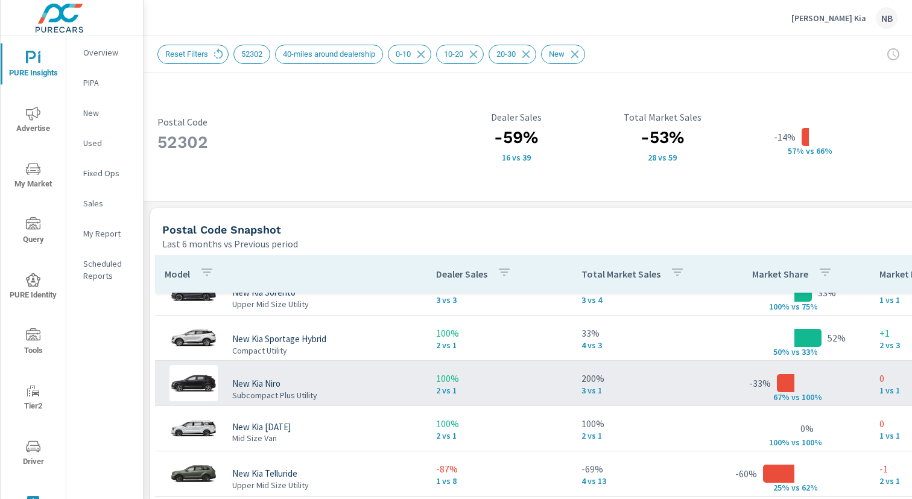
scroll to position [23, 0]
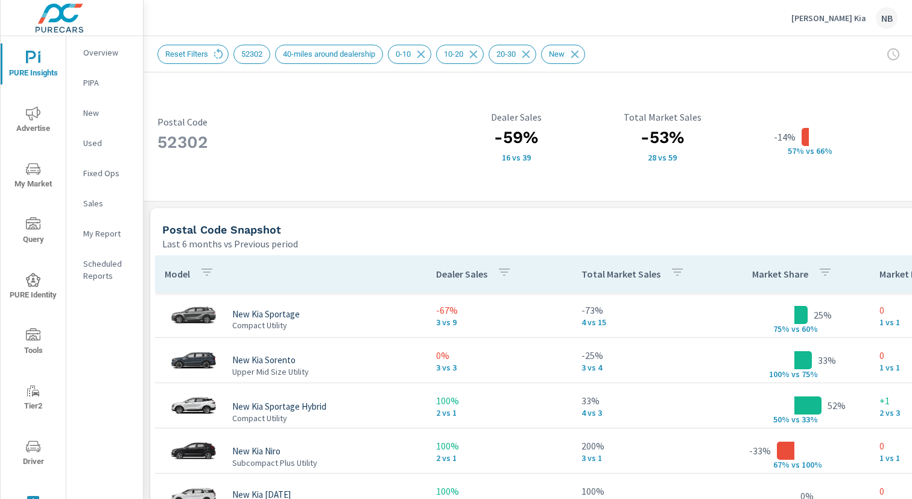
click at [676, 271] on icon "button" at bounding box center [677, 272] width 14 height 14
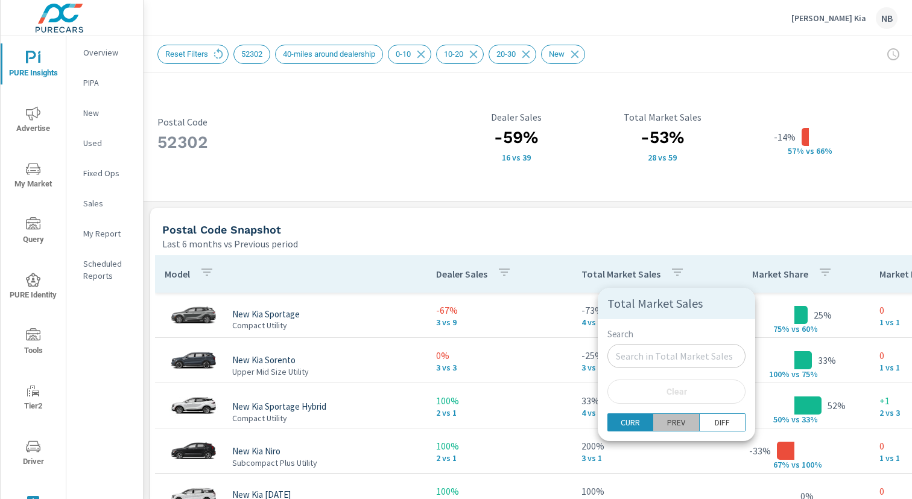
click at [667, 423] on p "PREV" at bounding box center [676, 422] width 18 height 12
click at [642, 423] on button "CURR" at bounding box center [630, 422] width 46 height 18
click at [629, 422] on p "CURR" at bounding box center [630, 422] width 19 height 12
click at [722, 244] on div at bounding box center [456, 249] width 912 height 499
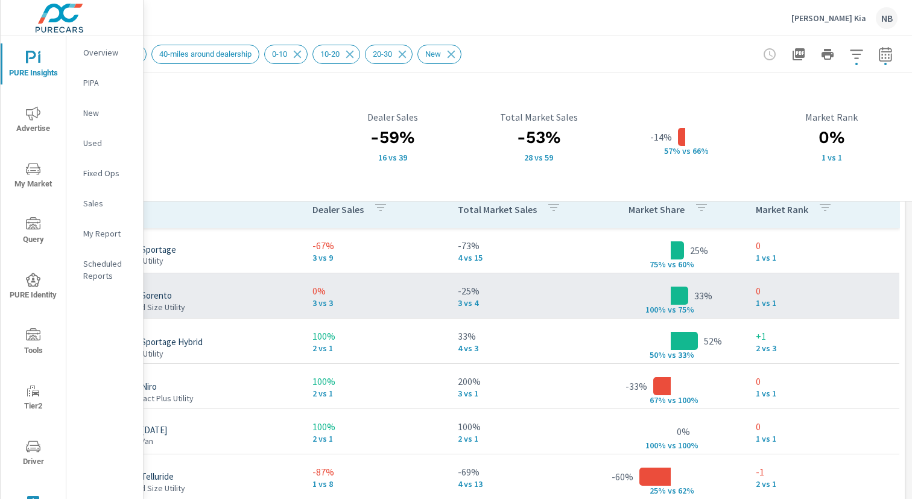
scroll to position [840, 0]
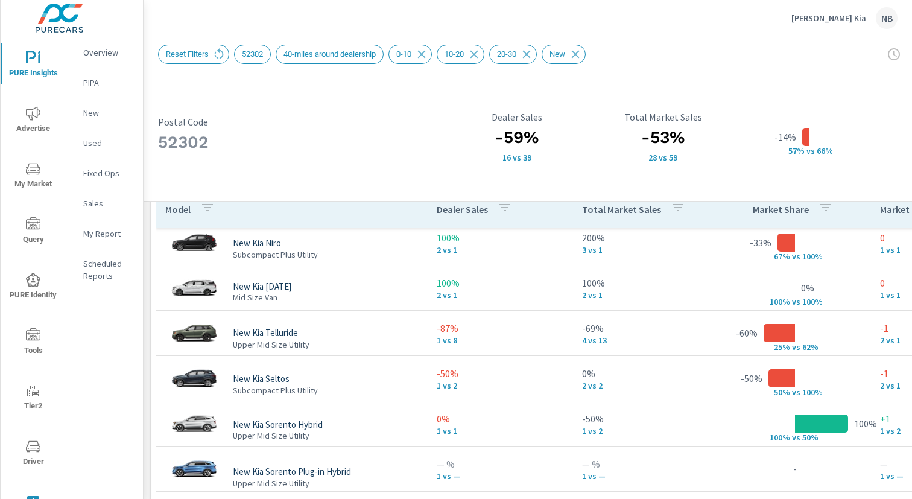
scroll to position [194, 0]
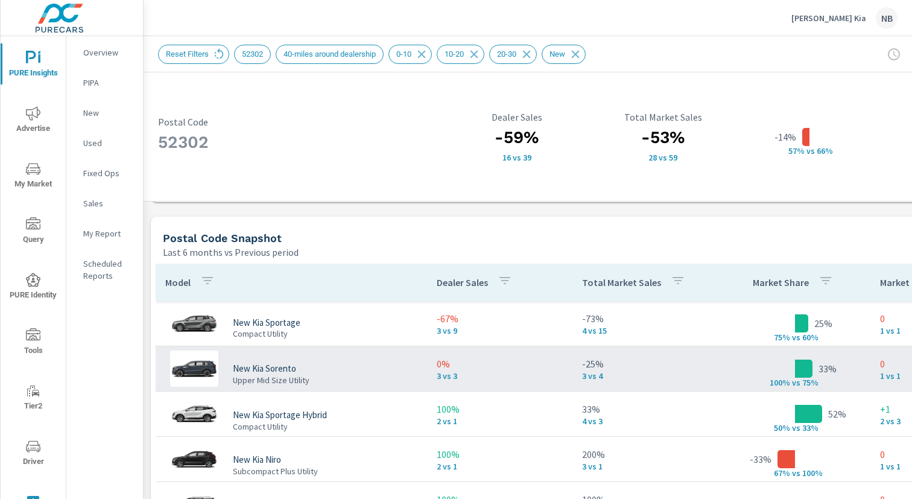
scroll to position [760, 0]
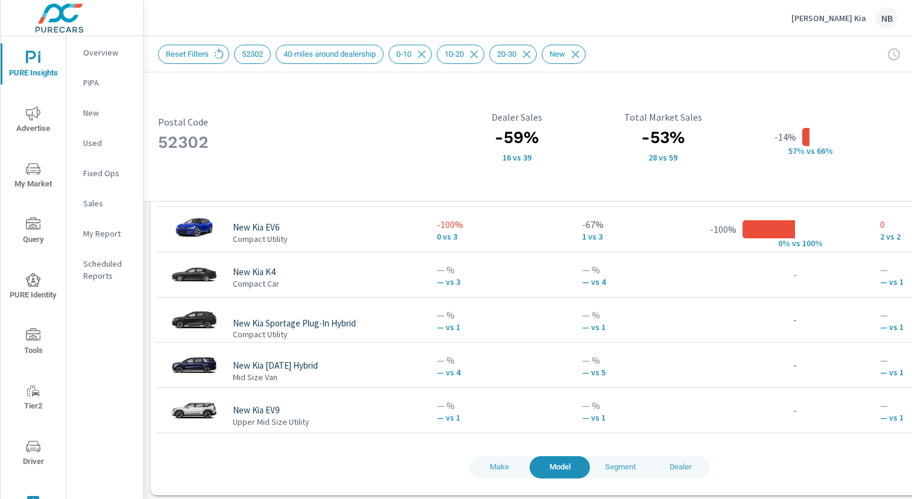
scroll to position [1123, 0]
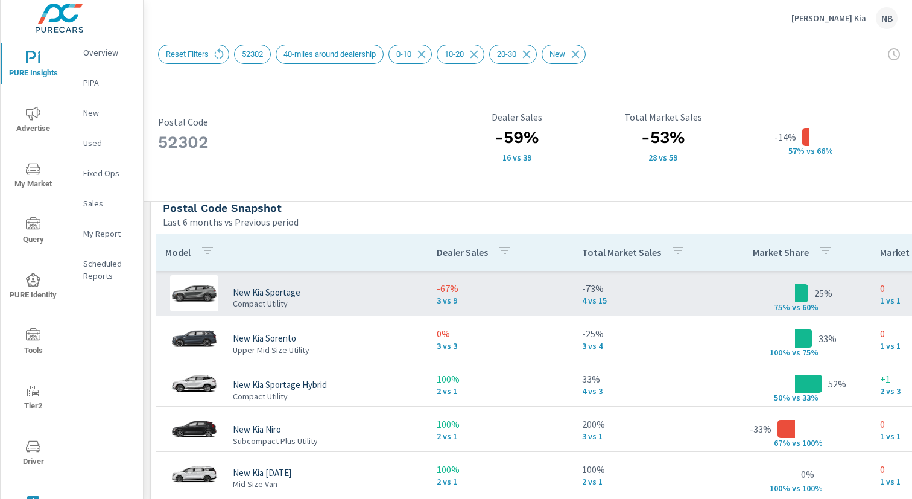
scroll to position [788, 0]
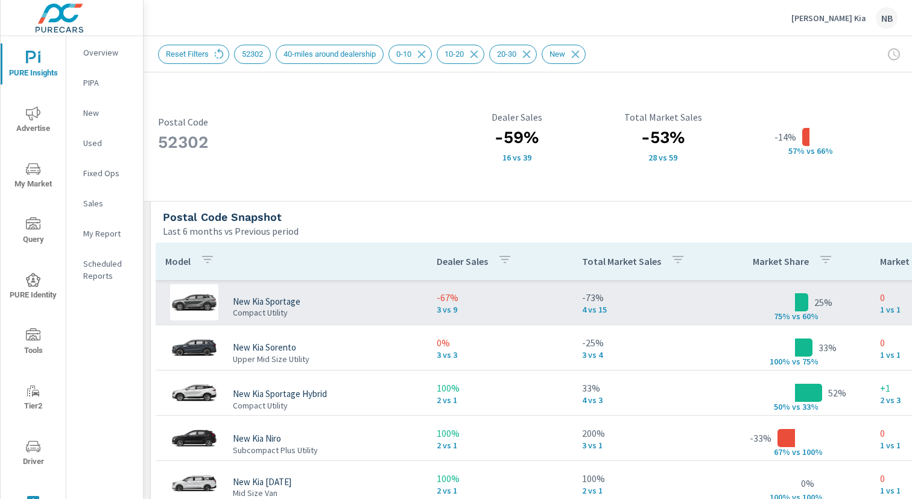
click at [548, 309] on p "3 vs 9" at bounding box center [500, 310] width 126 height 10
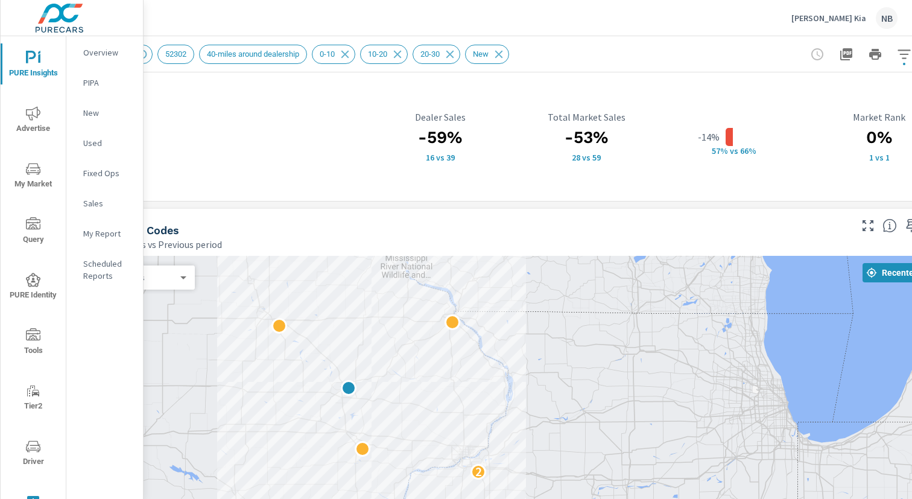
scroll to position [0, 124]
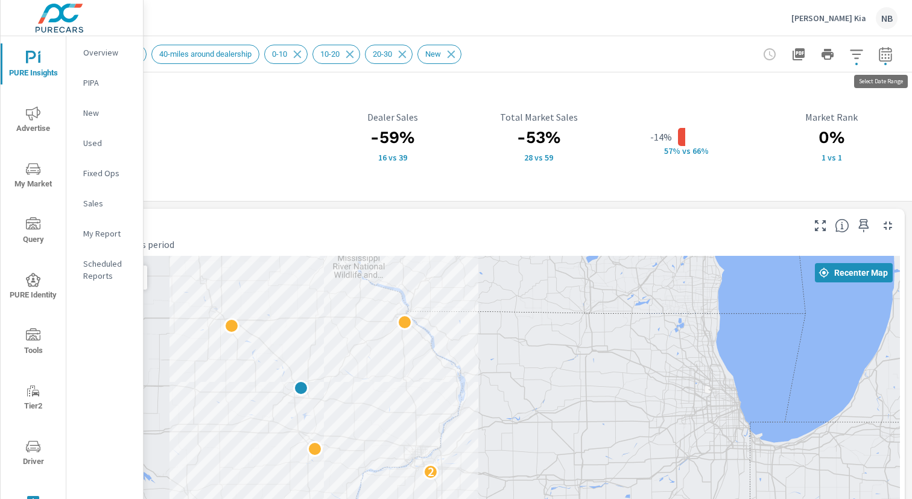
click at [886, 61] on icon "button" at bounding box center [885, 53] width 13 height 14
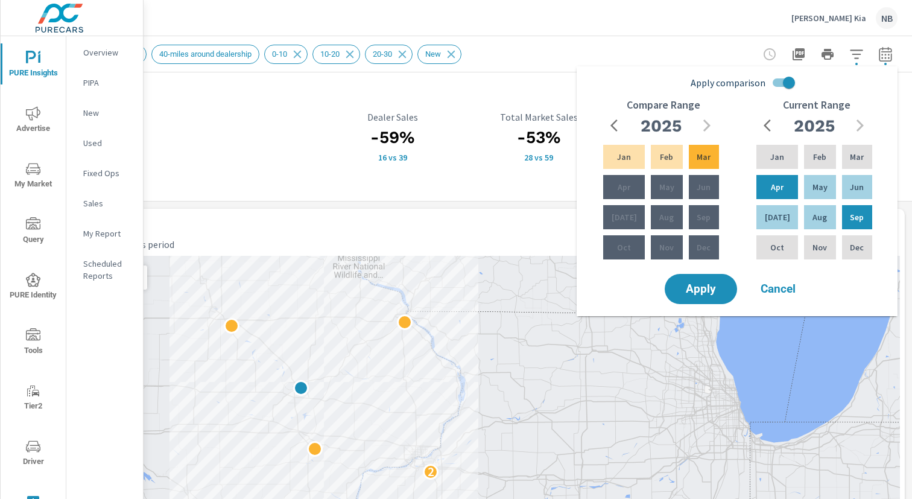
click at [706, 46] on div "Reset Filters 52302 40-miles around dealership 0-10 10-20 20-30 New" at bounding box center [381, 54] width 695 height 19
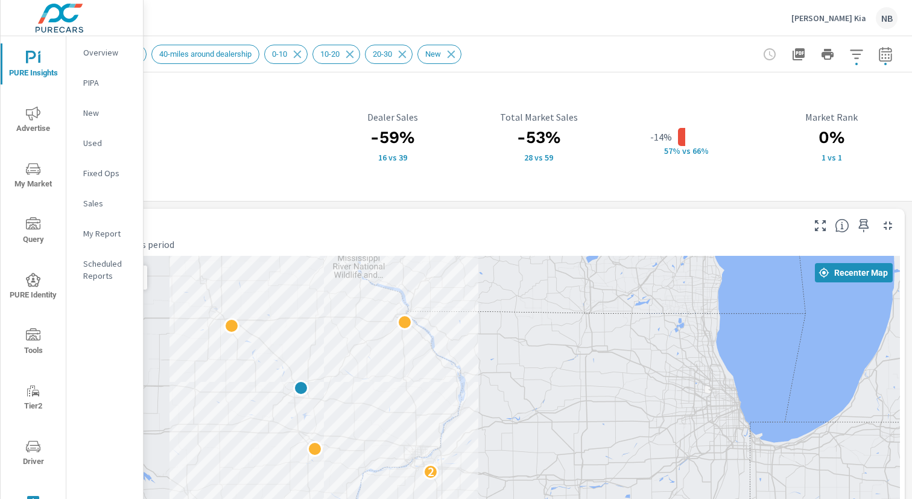
scroll to position [0, 0]
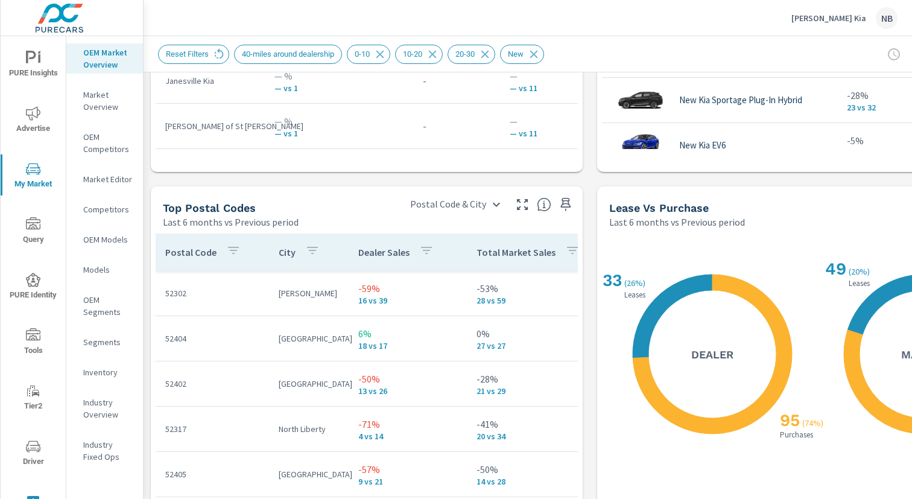
scroll to position [1328, 0]
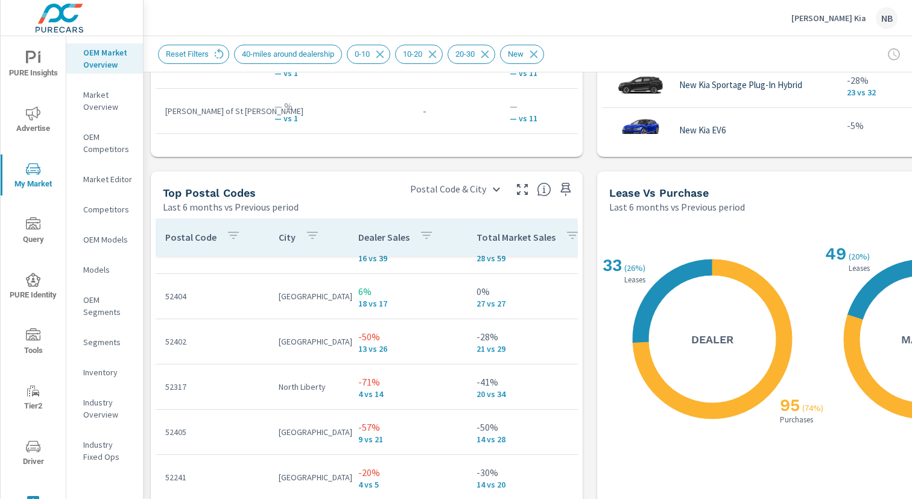
scroll to position [84, 0]
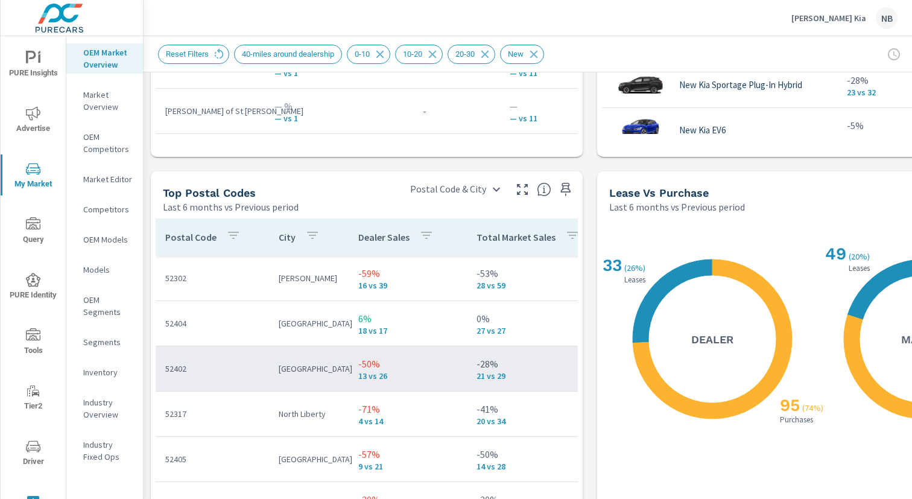
click at [442, 367] on p "-50%" at bounding box center [407, 364] width 99 height 14
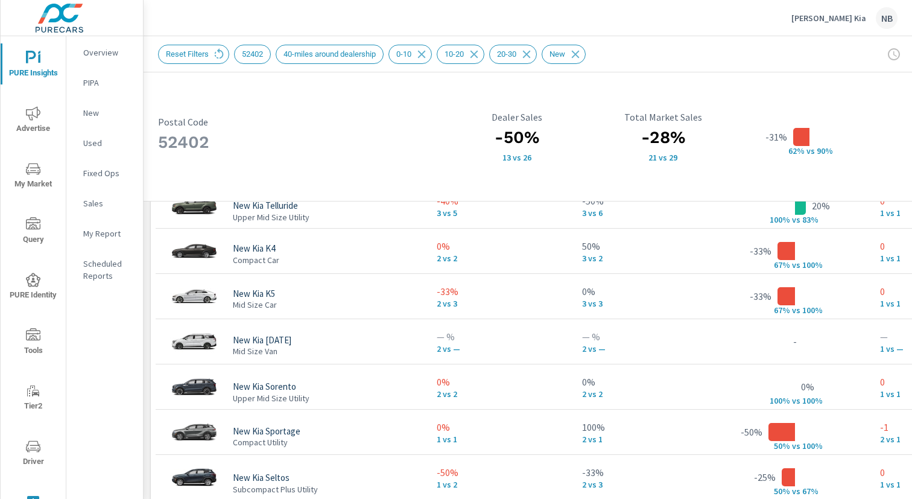
scroll to position [893, 0]
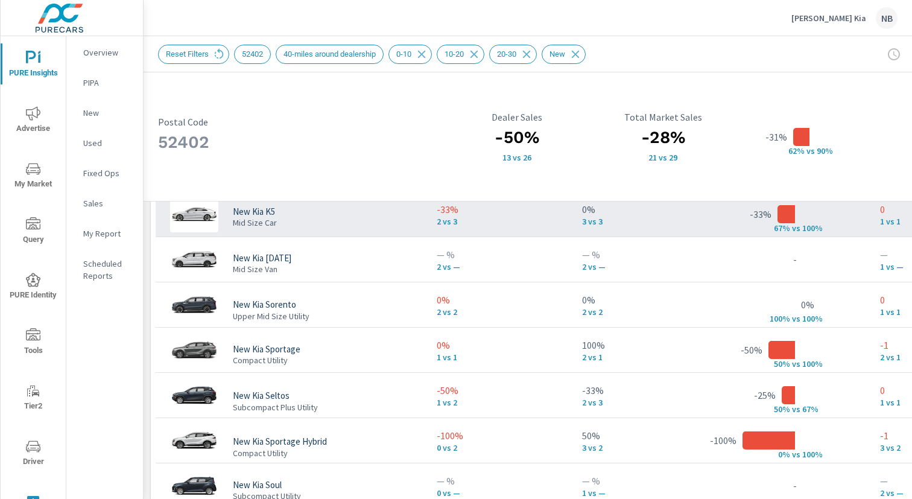
scroll to position [104, 0]
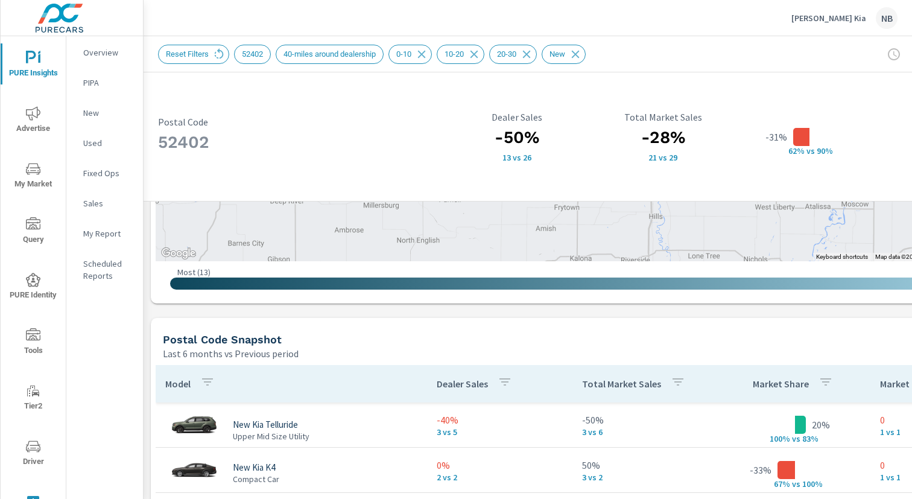
scroll to position [665, 0]
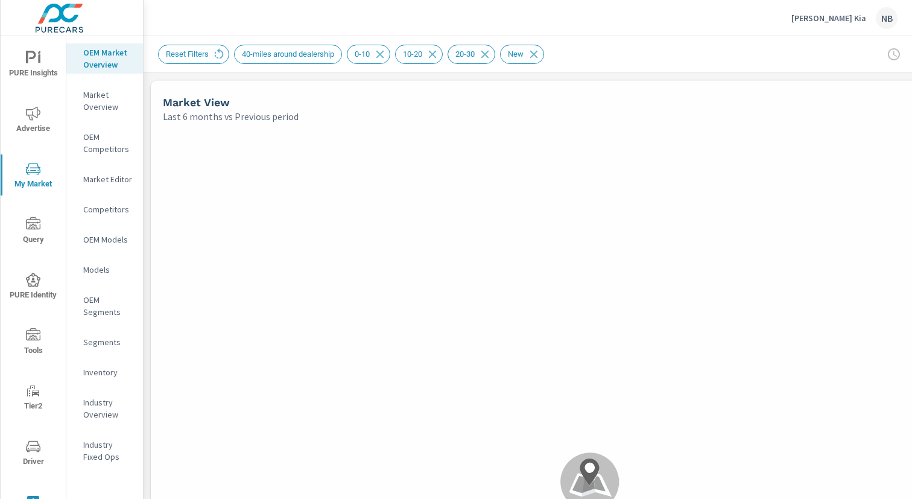
scroll to position [271, 0]
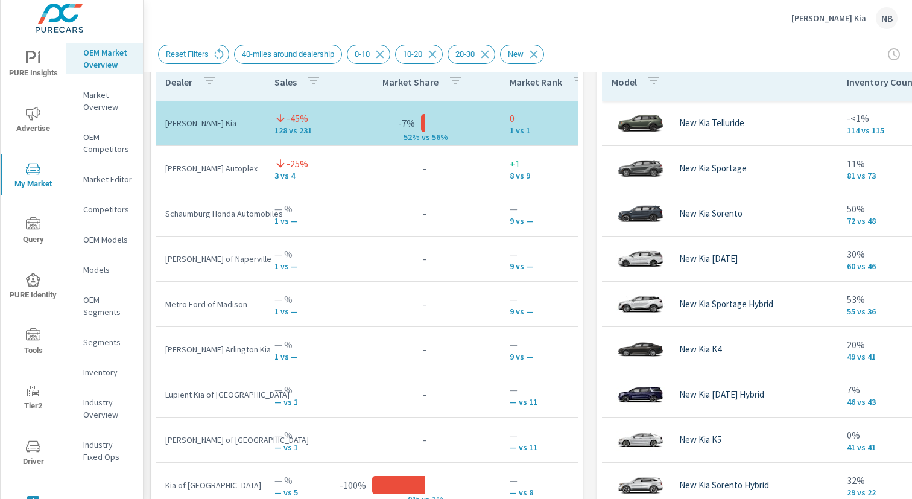
scroll to position [837, 0]
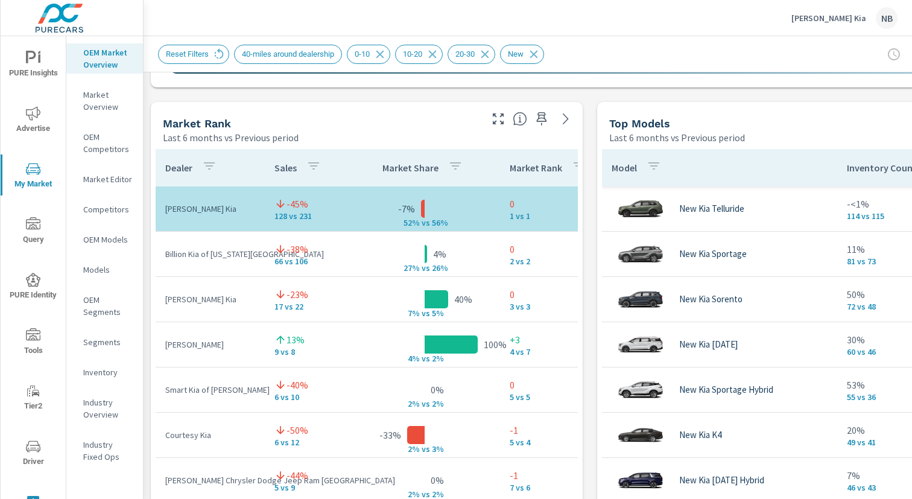
scroll to position [752, 0]
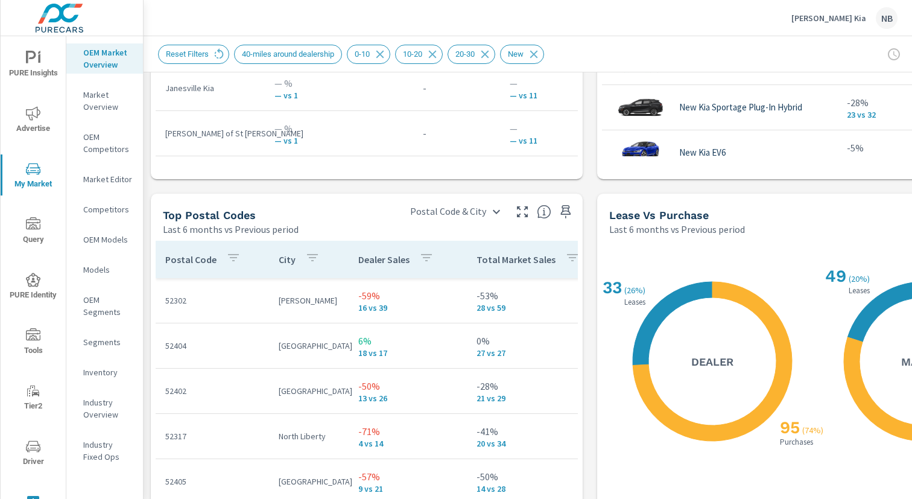
scroll to position [1639, 0]
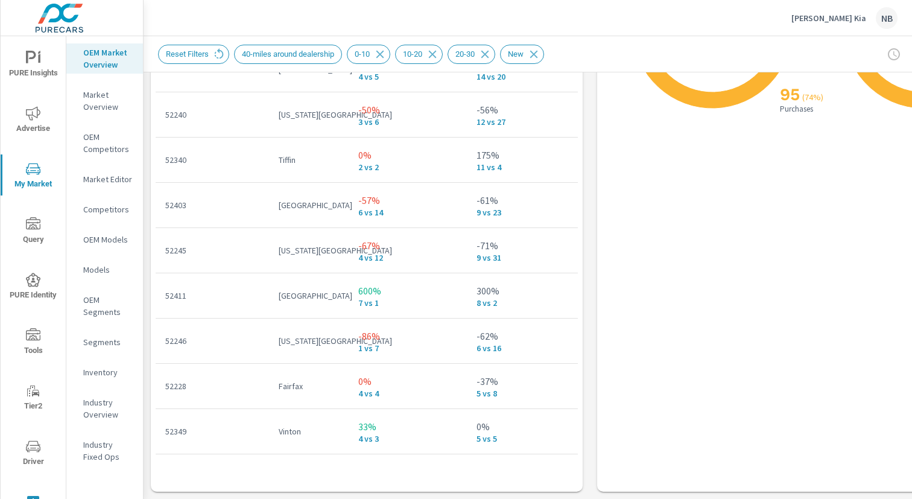
scroll to position [127, 0]
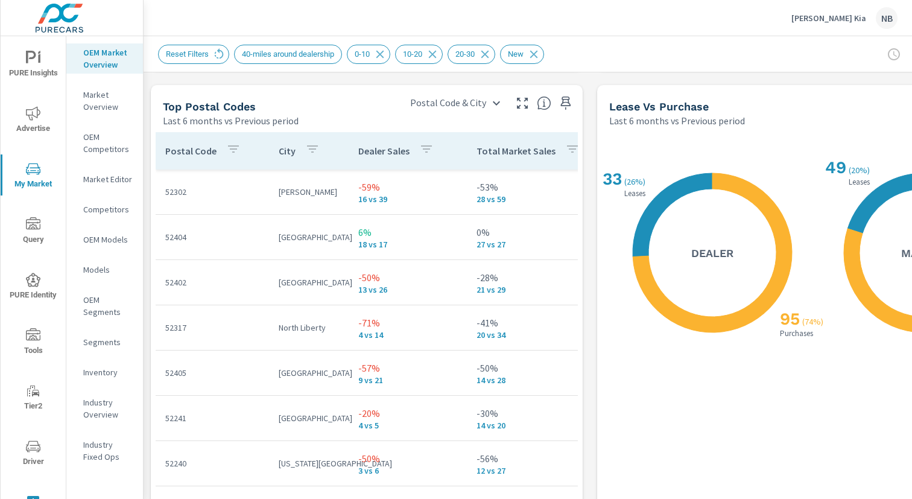
scroll to position [1413, 0]
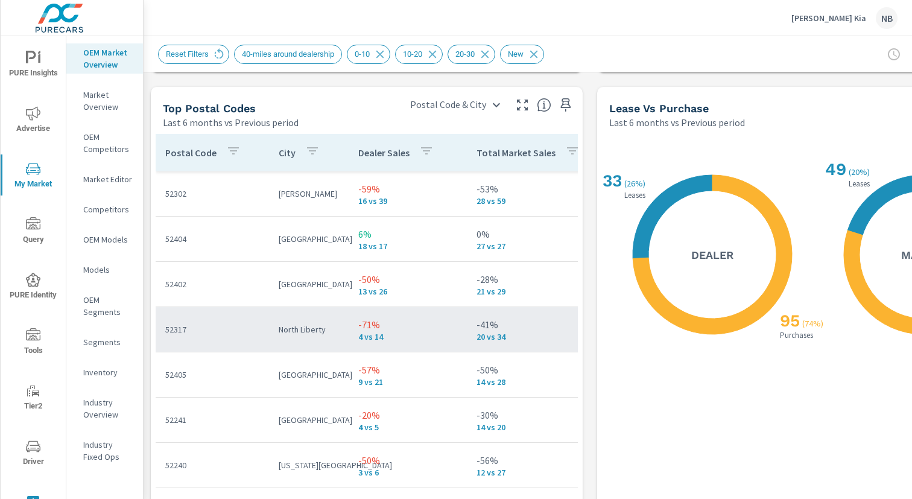
click at [233, 336] on td "52317" at bounding box center [212, 329] width 113 height 31
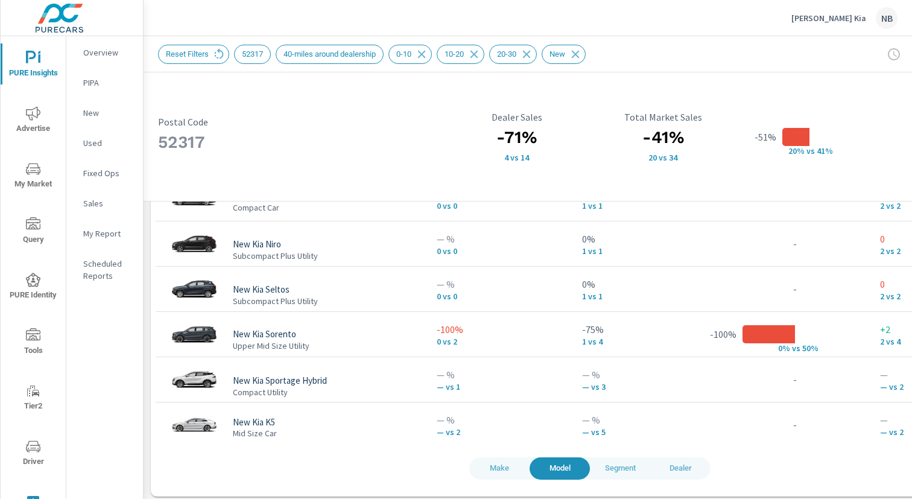
scroll to position [1123, 0]
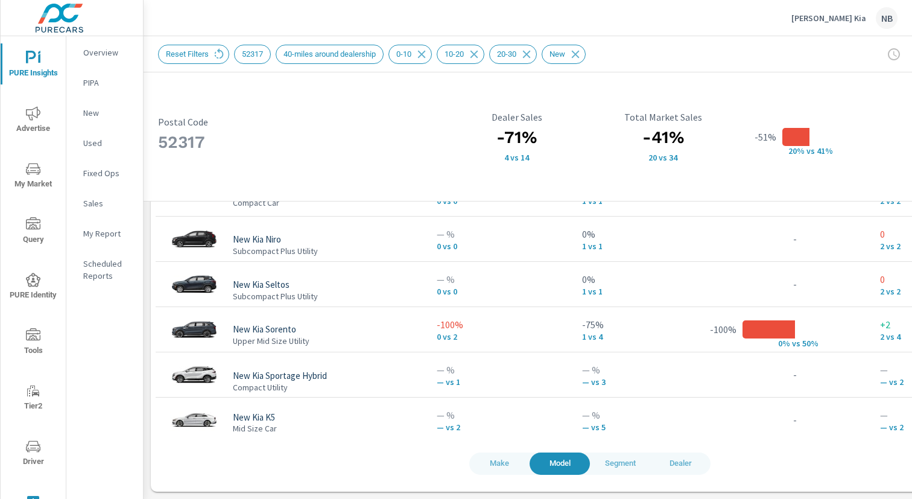
click at [659, 480] on div "Make Model Segment Dealer Model Dealer Sales Total Market Sales Market Share Ma…" at bounding box center [590, 197] width 869 height 579
click at [683, 465] on span "Dealer" at bounding box center [681, 464] width 46 height 14
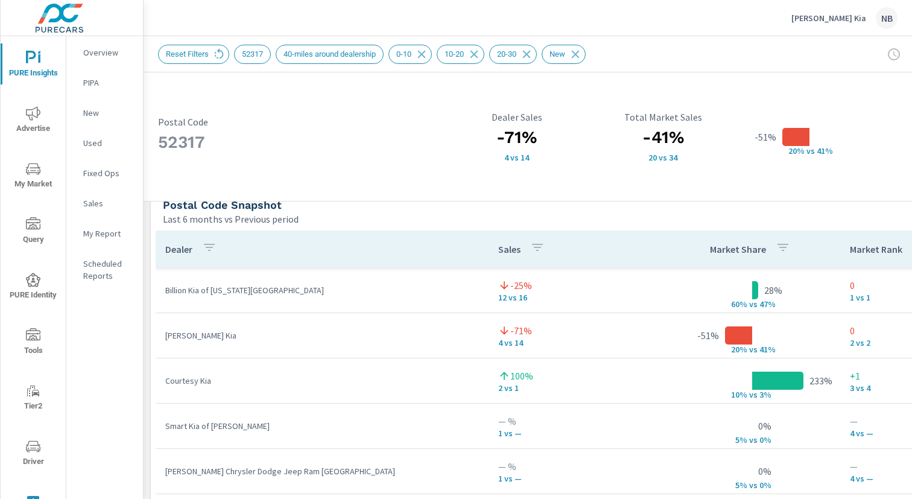
scroll to position [793, 0]
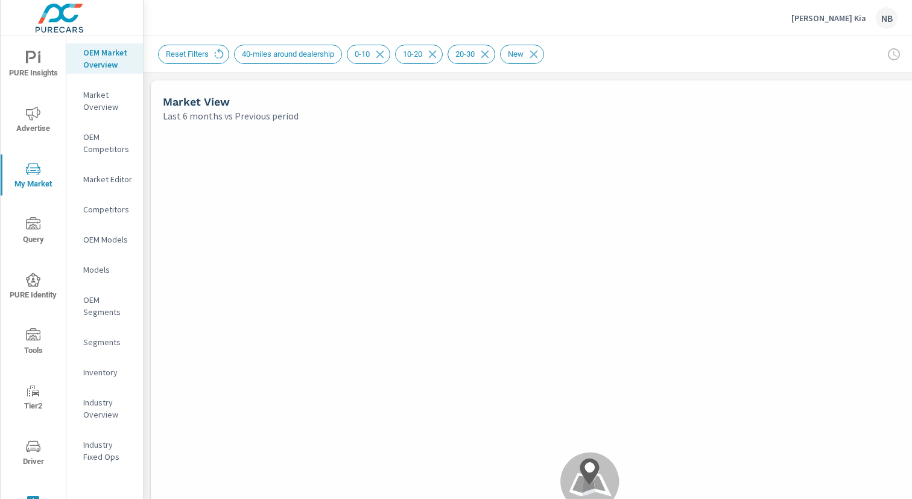
scroll to position [271, 0]
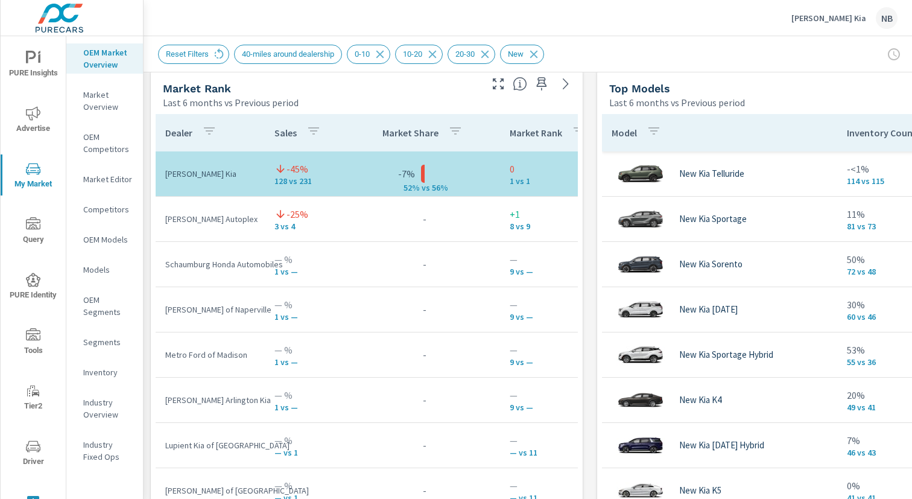
scroll to position [787, 0]
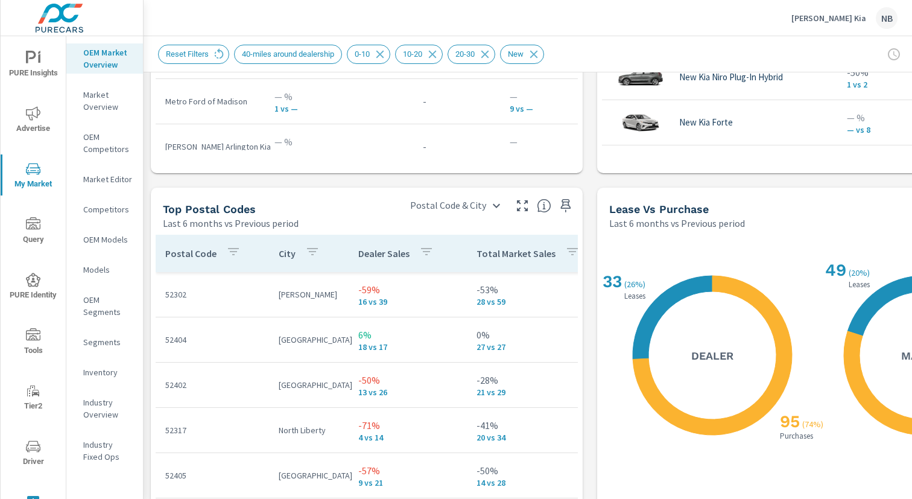
scroll to position [1235, 0]
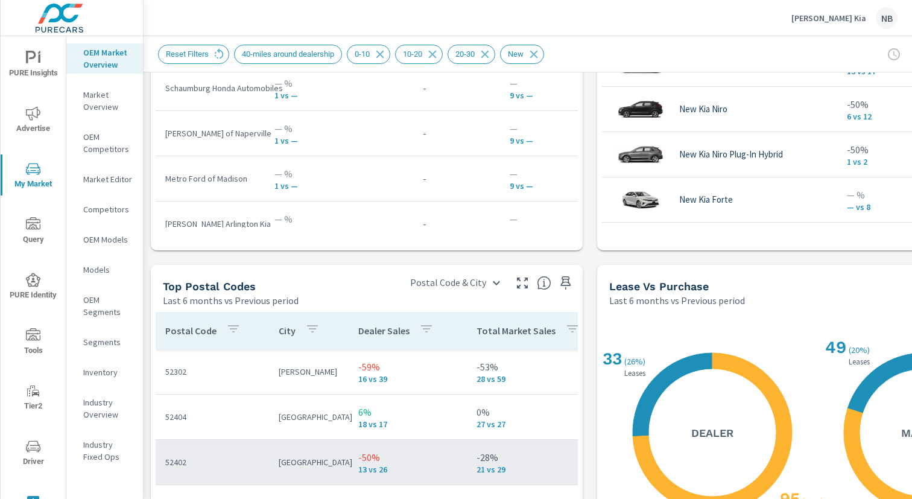
click at [224, 465] on p "52402" at bounding box center [212, 462] width 94 height 12
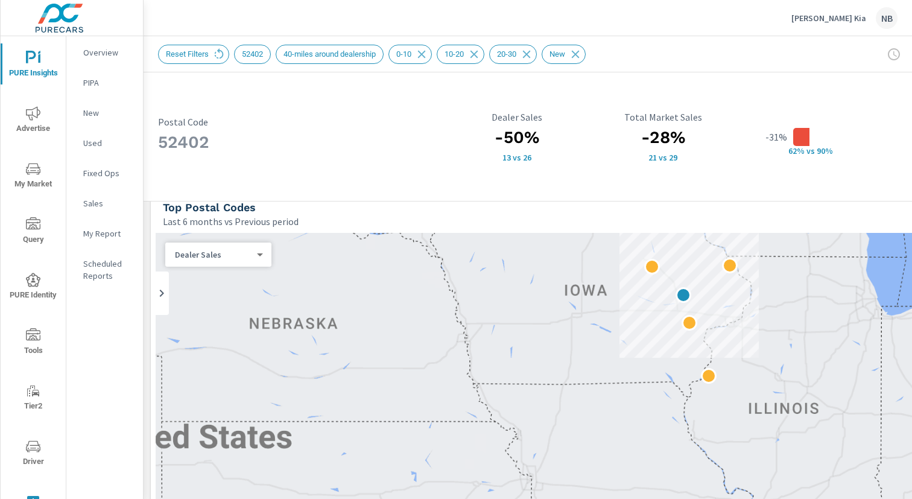
scroll to position [51, 0]
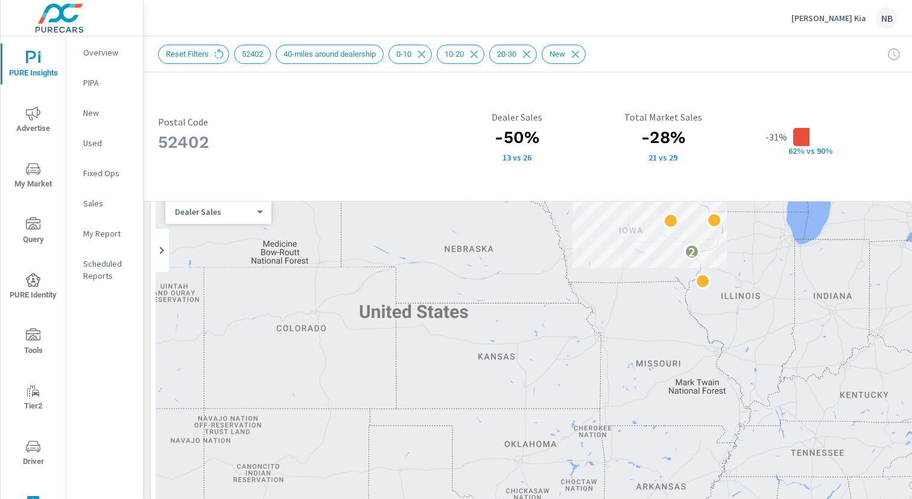
scroll to position [0, 0]
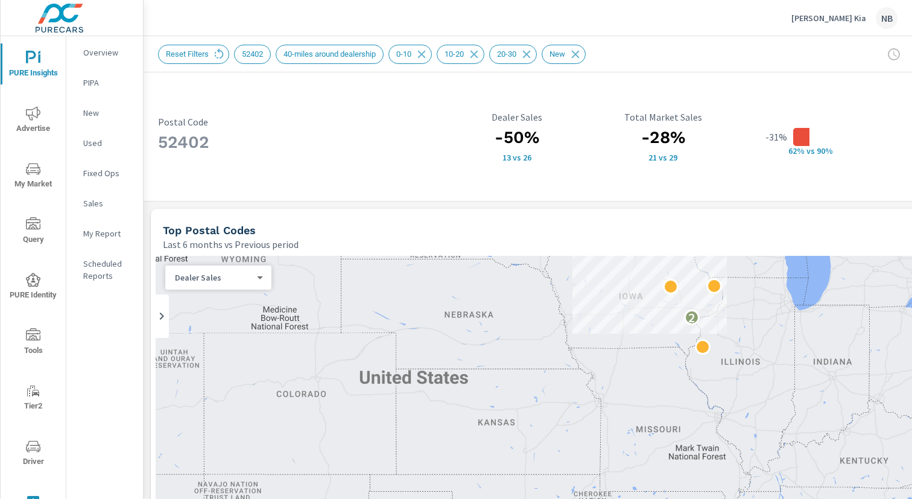
click at [39, 173] on icon "nav menu" at bounding box center [33, 168] width 14 height 11
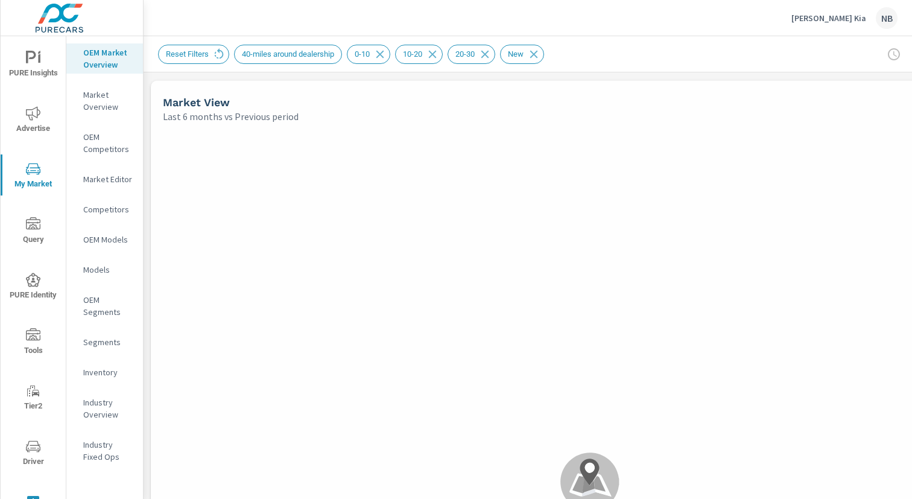
scroll to position [271, 0]
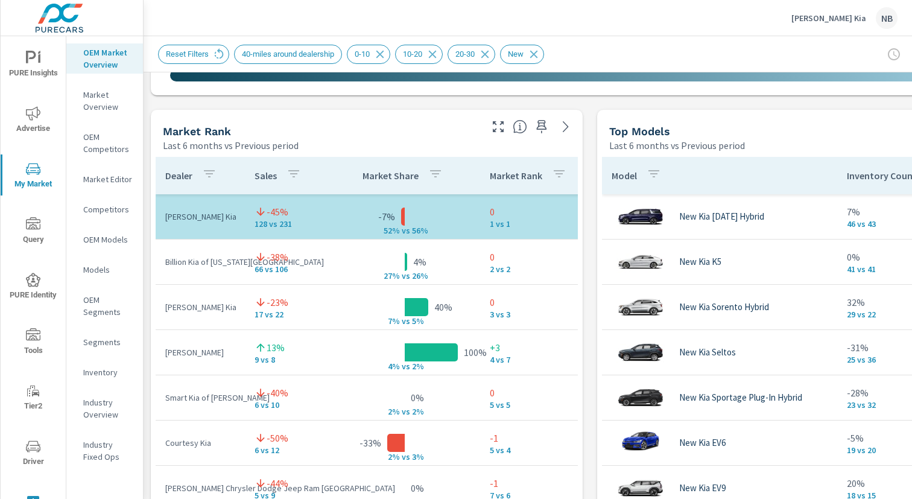
scroll to position [0, 2]
